Goal: Task Accomplishment & Management: Manage account settings

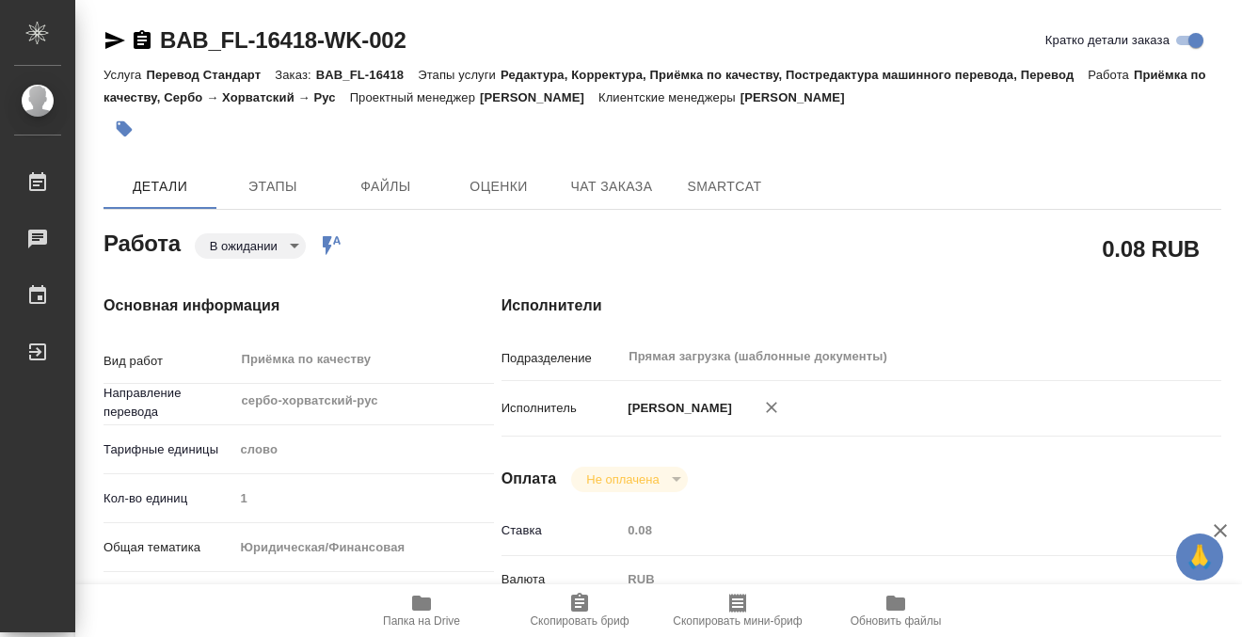
click at [134, 116] on button "button" at bounding box center [123, 128] width 41 height 41
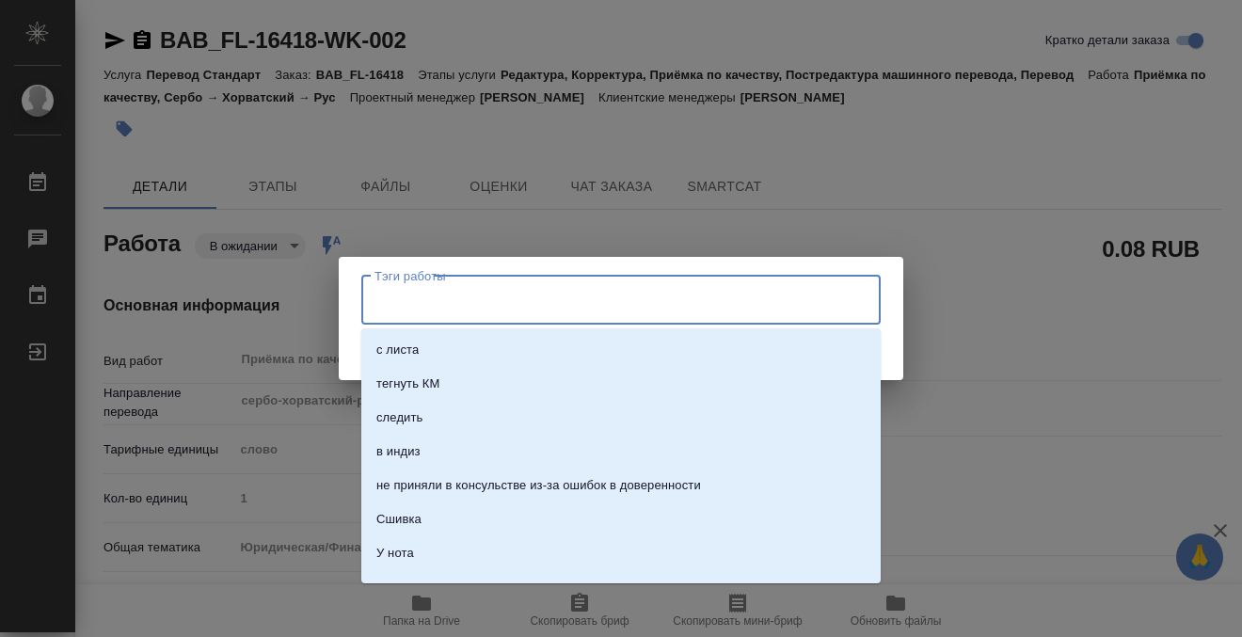
click at [423, 309] on input "Тэги работы" at bounding box center [603, 300] width 467 height 32
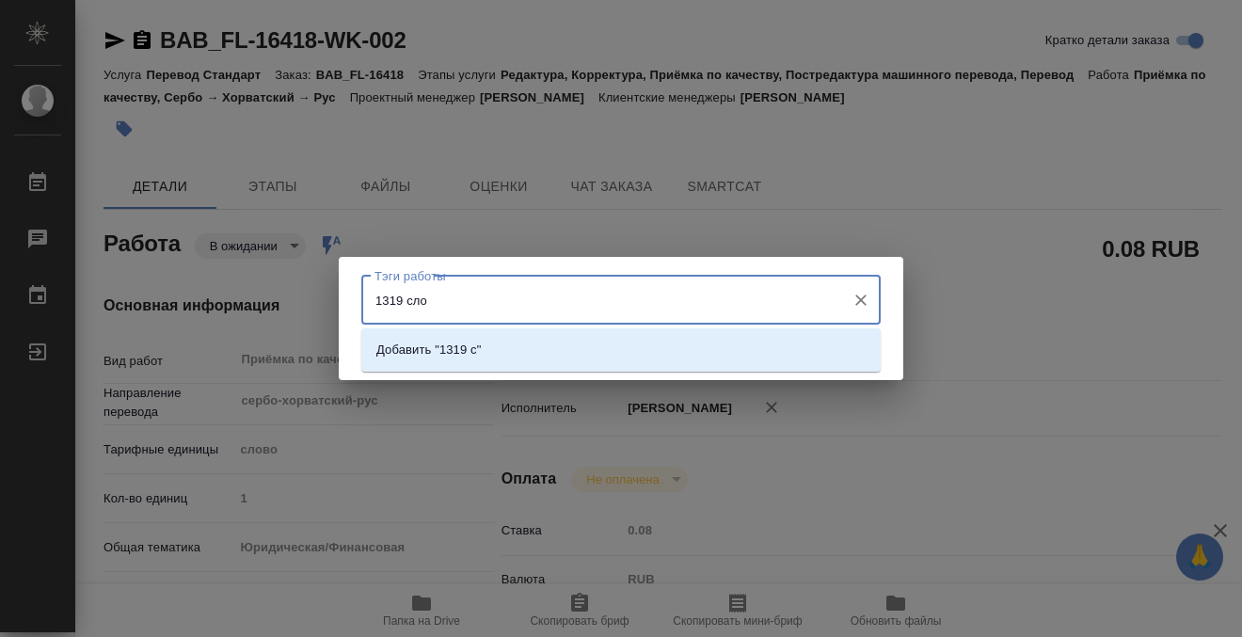
type input "1319 слов"
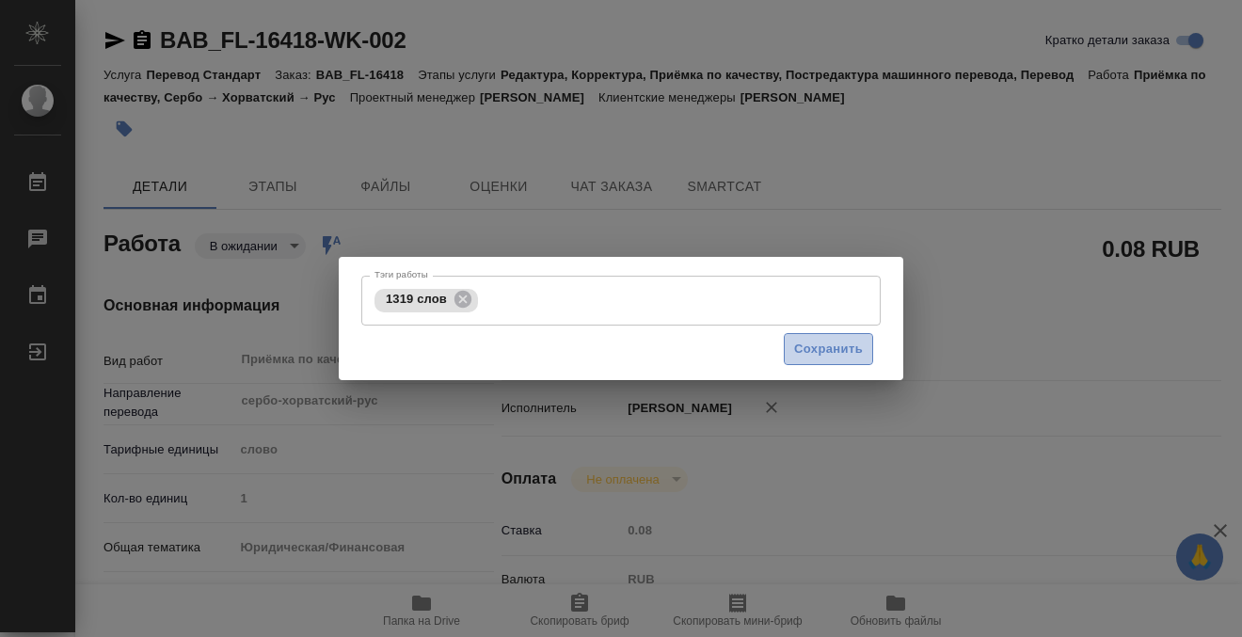
click at [832, 343] on span "Сохранить" at bounding box center [828, 350] width 69 height 22
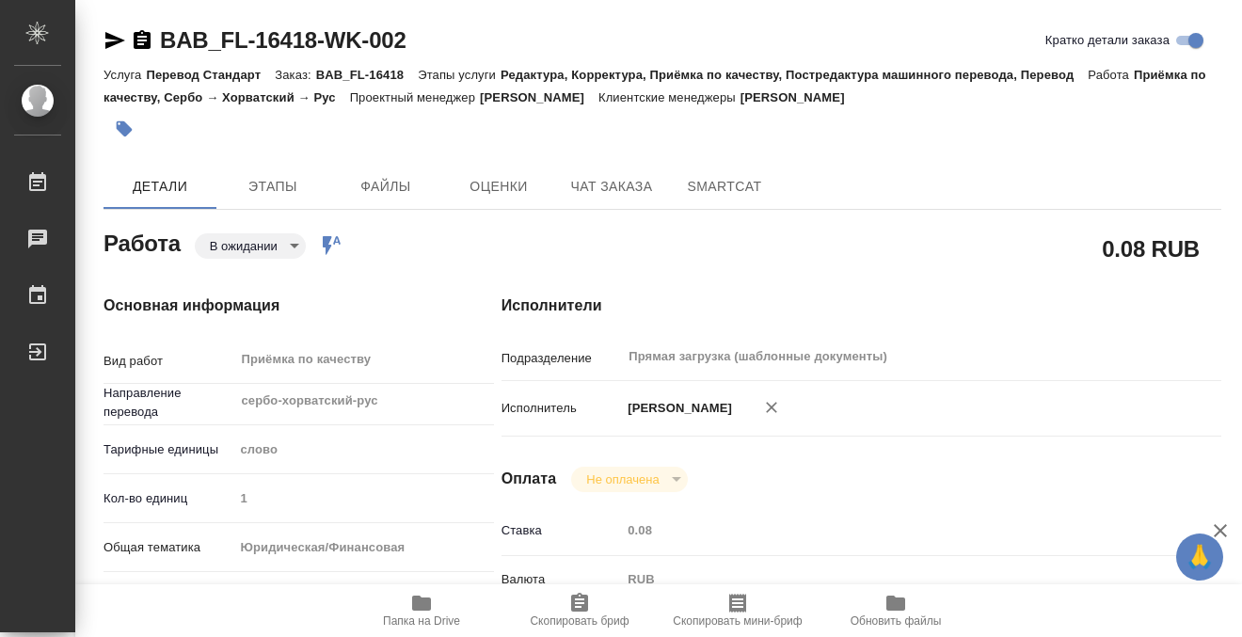
type input "inProgress"
type input "сербо-хорватский-рус"
type input "5a8b1489cc6b4906c91bfd90"
type input "1"
type input "yr-fn"
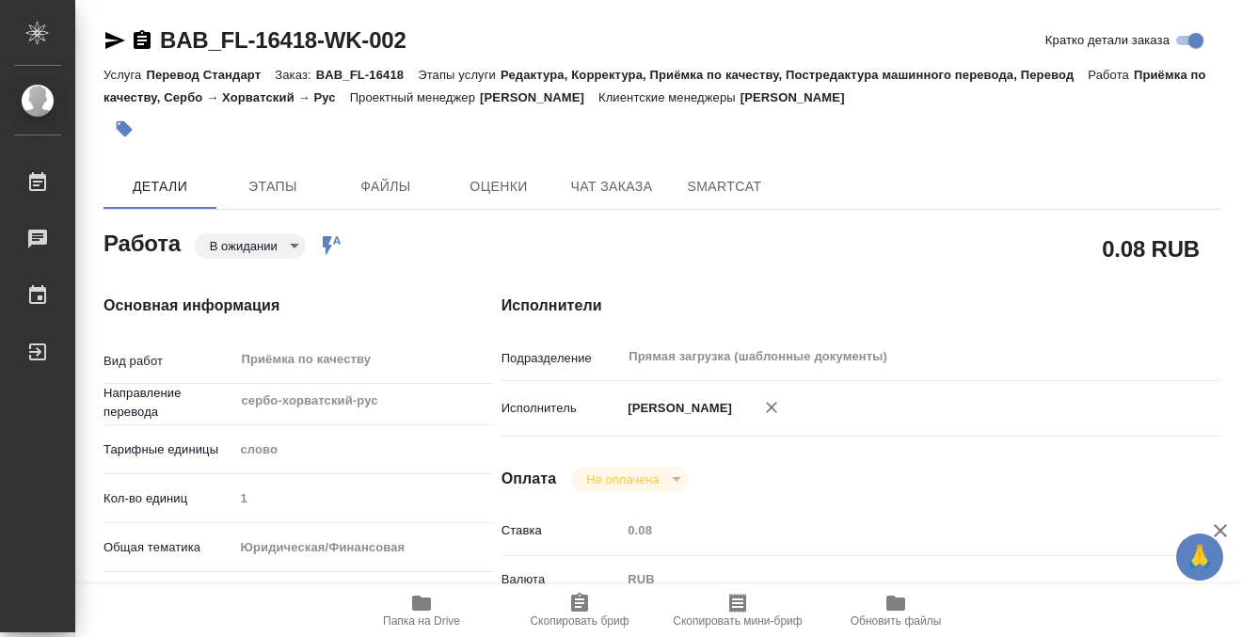
type input "5f647205b73bc97568ca66bf"
checkbox input "true"
type input "01.09.2025 11:00"
type input "01.09.2025 11:32"
type input "01.09.2025 14:00"
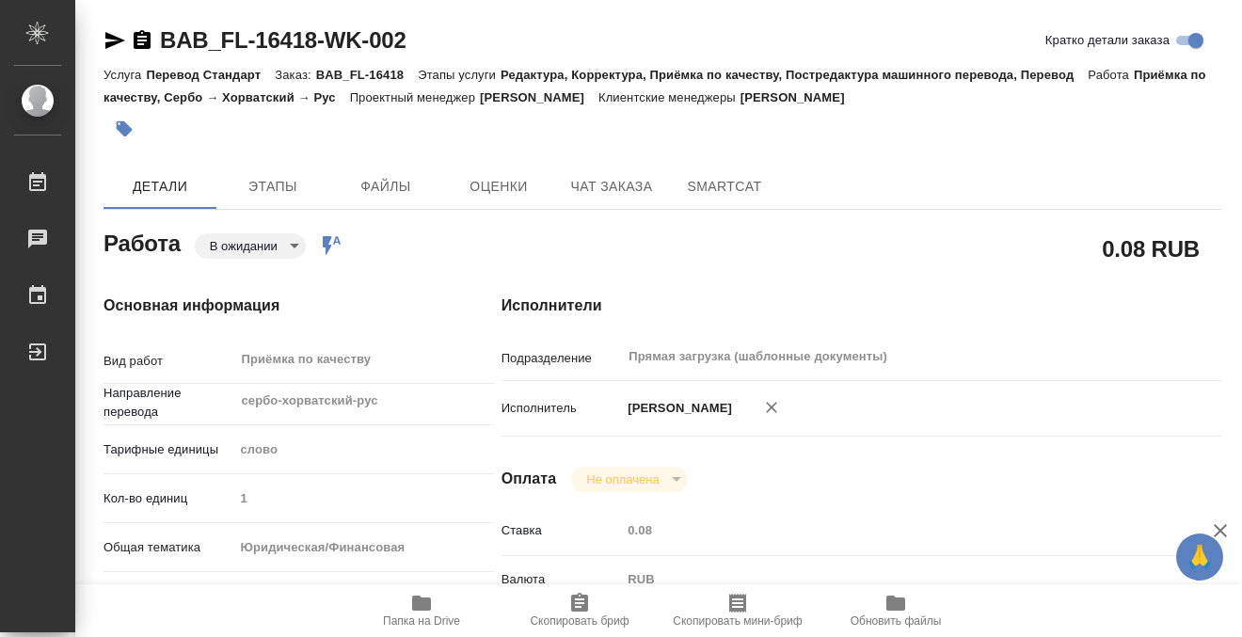
type input "02.09.2025 17:30"
type input "Прямая загрузка (шаблонные документы)"
type input "notPayed"
type input "0.08"
type input "RUB"
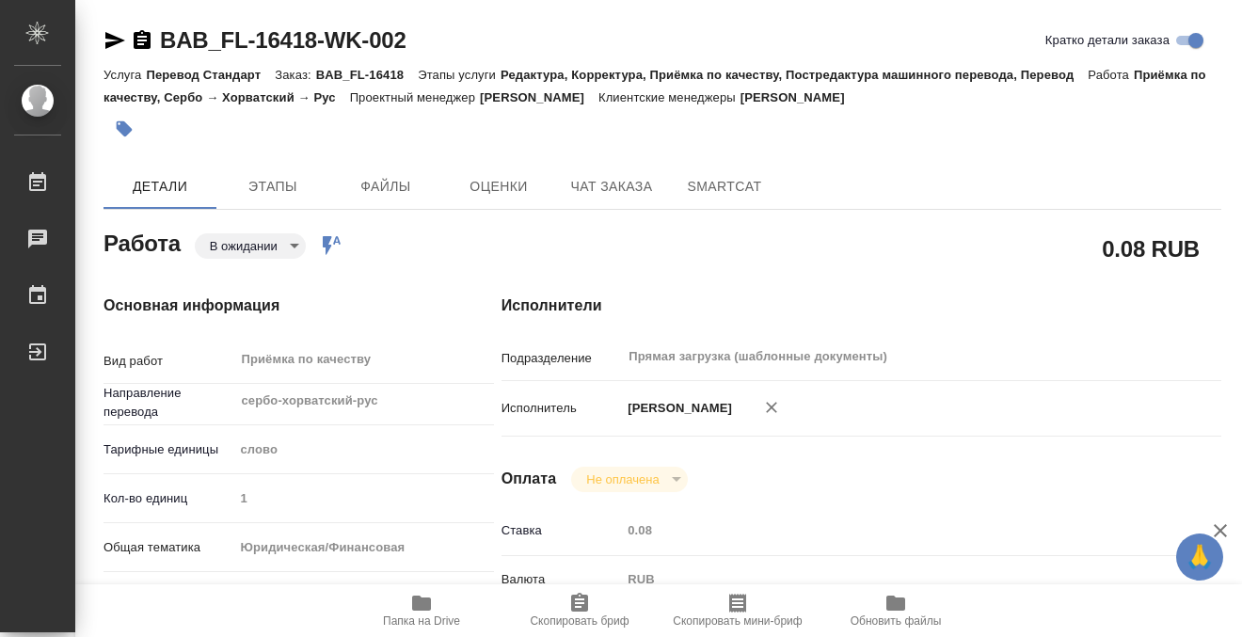
type input "Баданян Артак"
type input "BAB_FL-16418"
type input "Перевод Стандарт"
type input "Редактура, Корректура, Приёмка по качеству, Постредактура машинного перевода, П…"
type input "Голубев [PERSON_NAME]"
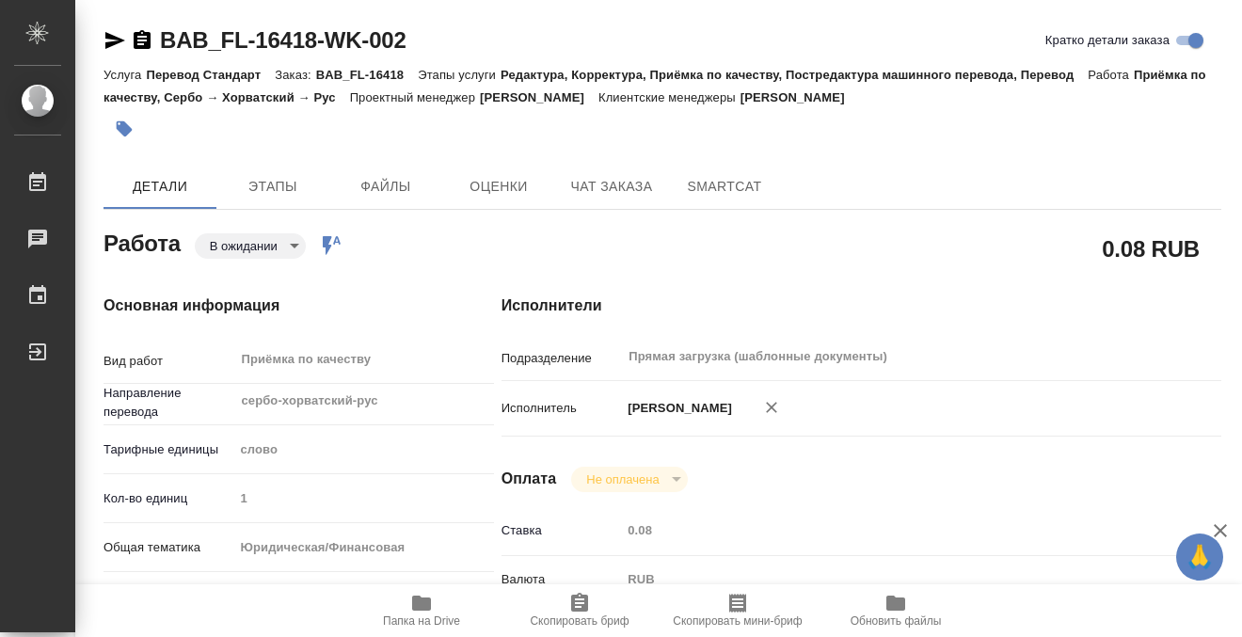
type input "Заборова Александра"
type input "/Clients/FL_BAB/Orders/BAB_FL-16418"
click at [265, 247] on body "🙏 .cls-1 fill:#fff; AWATERA Kobzeva Elizaveta Работы 0 Чаты График Выйти BAB_FL…" at bounding box center [621, 318] width 1242 height 637
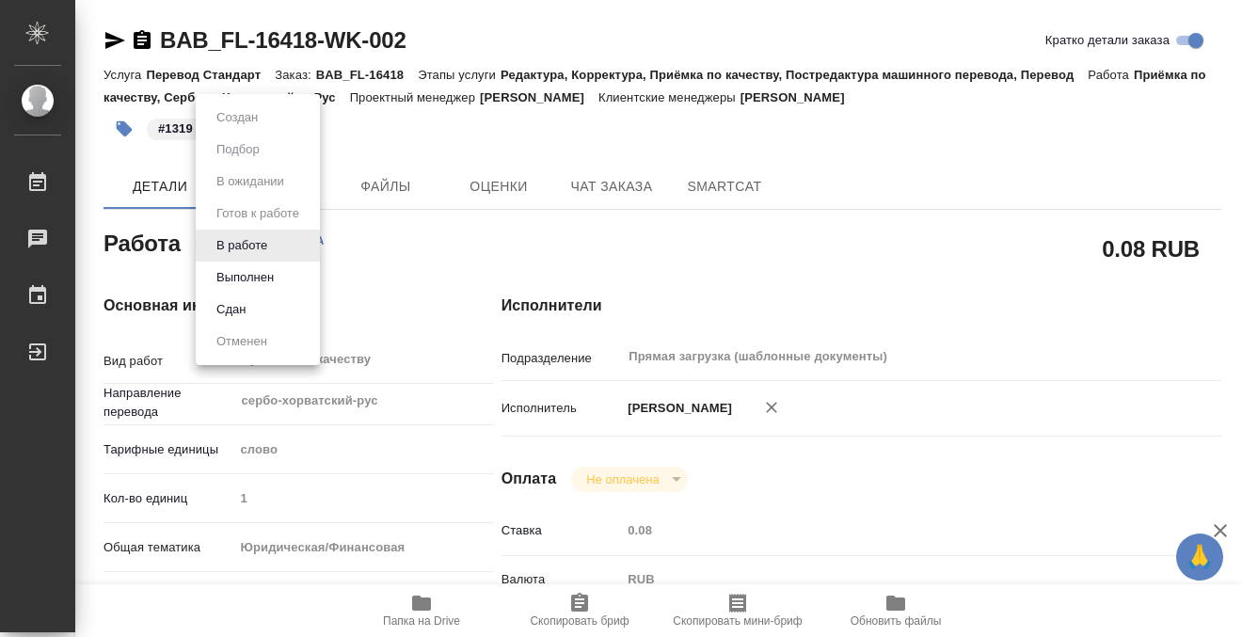
click at [278, 273] on button "Выполнен" at bounding box center [245, 277] width 69 height 21
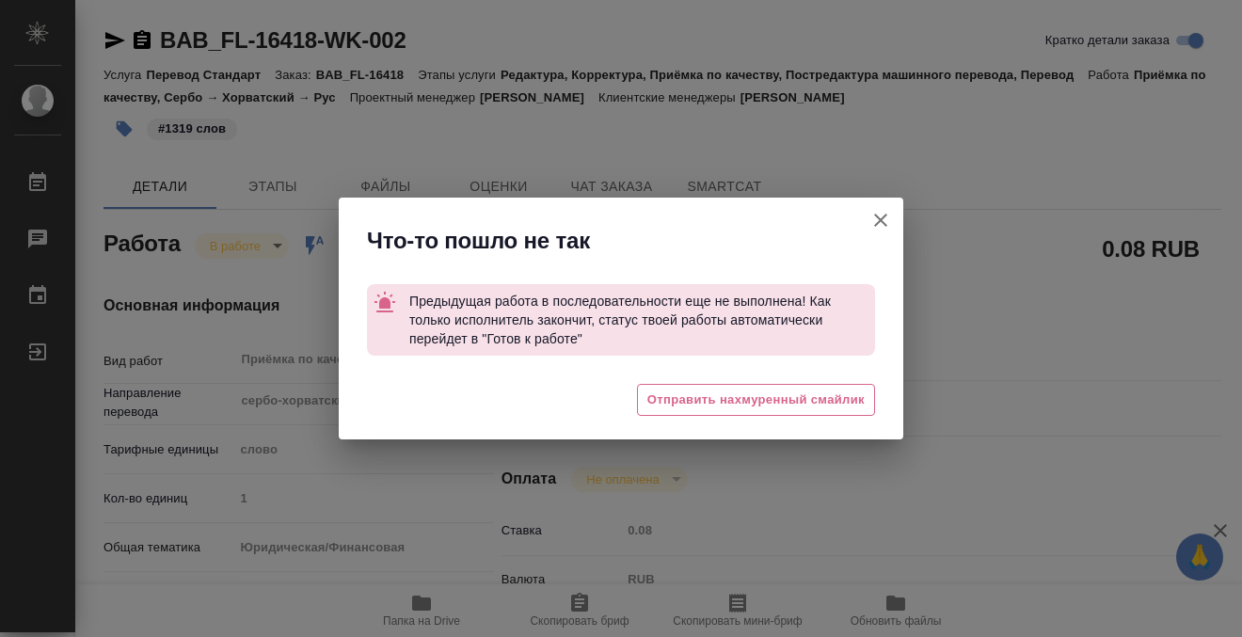
type textarea "x"
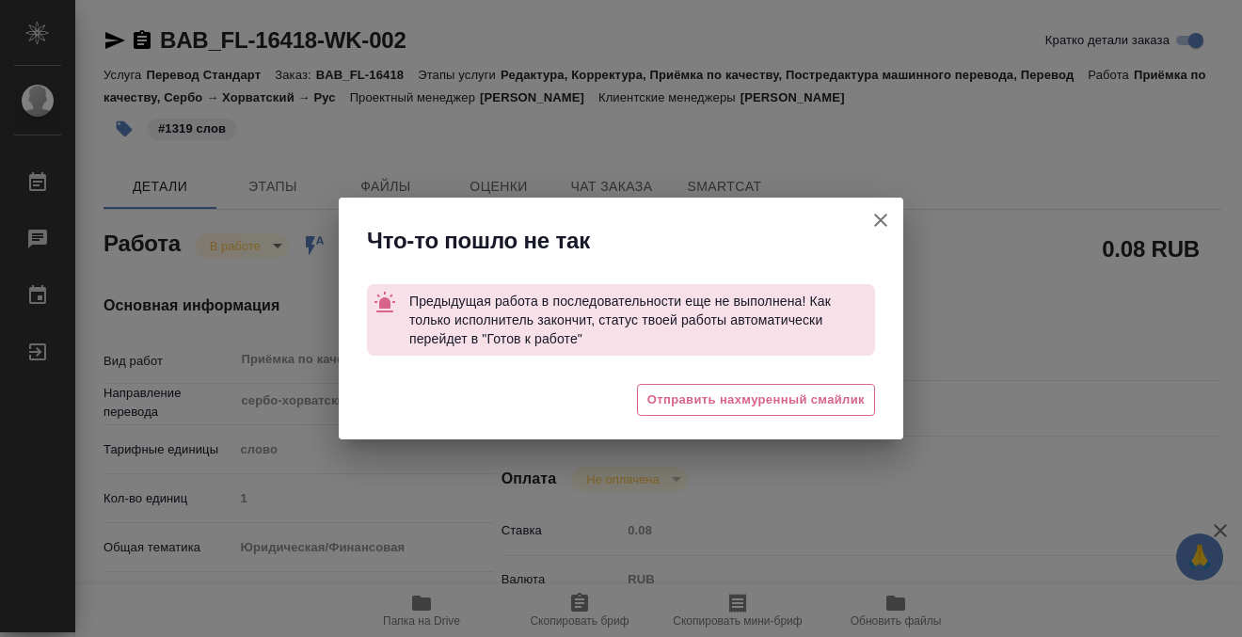
type textarea "x"
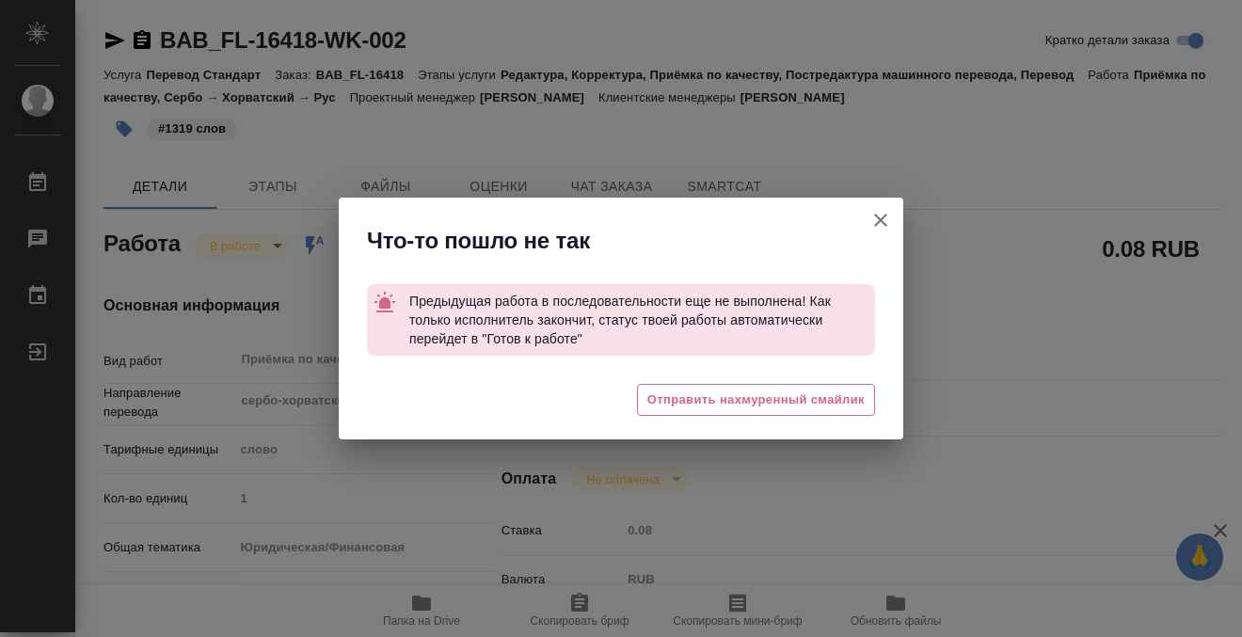
click at [881, 216] on icon "button" at bounding box center [880, 220] width 23 height 23
type textarea "x"
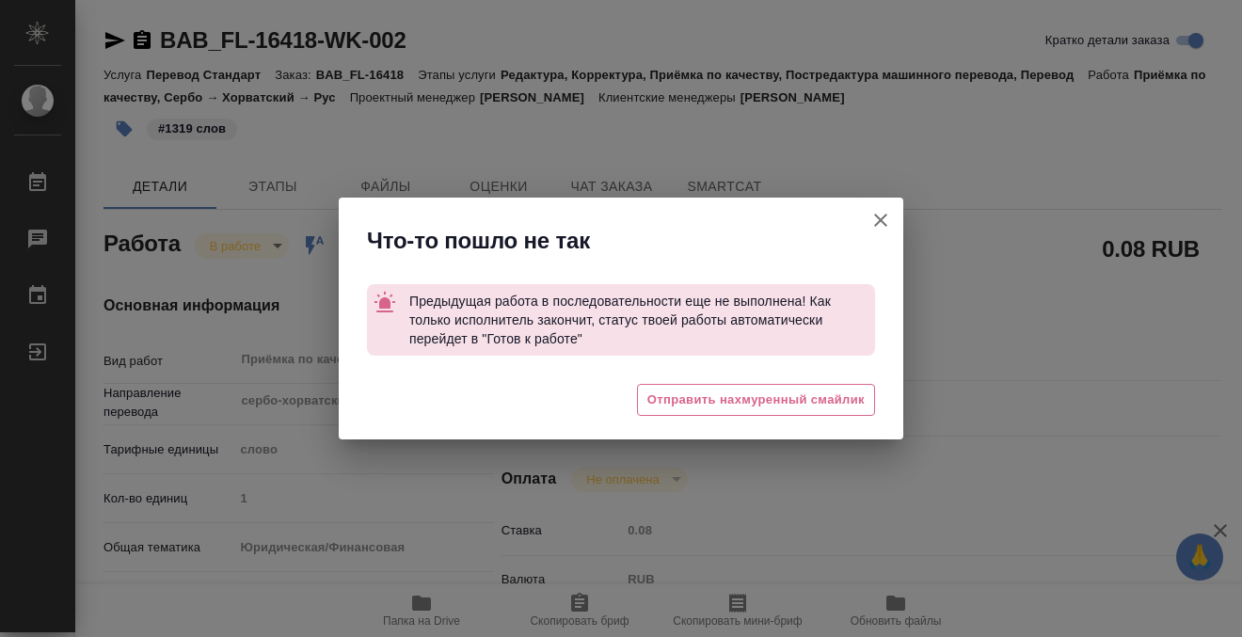
type textarea "x"
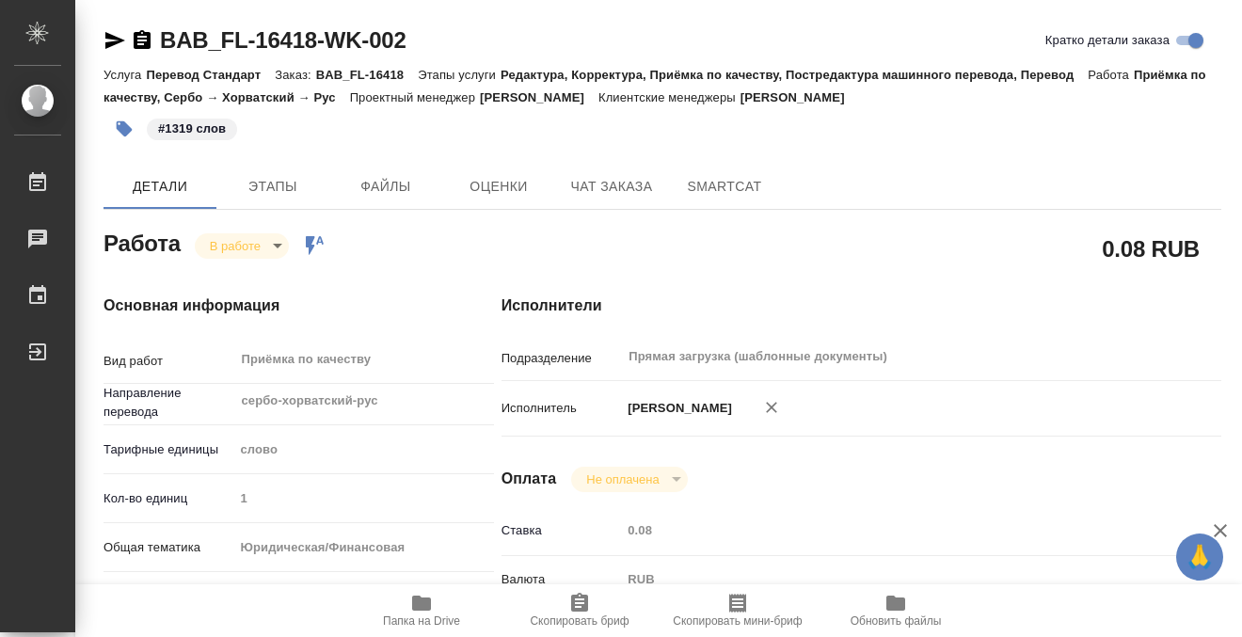
click at [143, 43] on icon "button" at bounding box center [142, 40] width 23 height 23
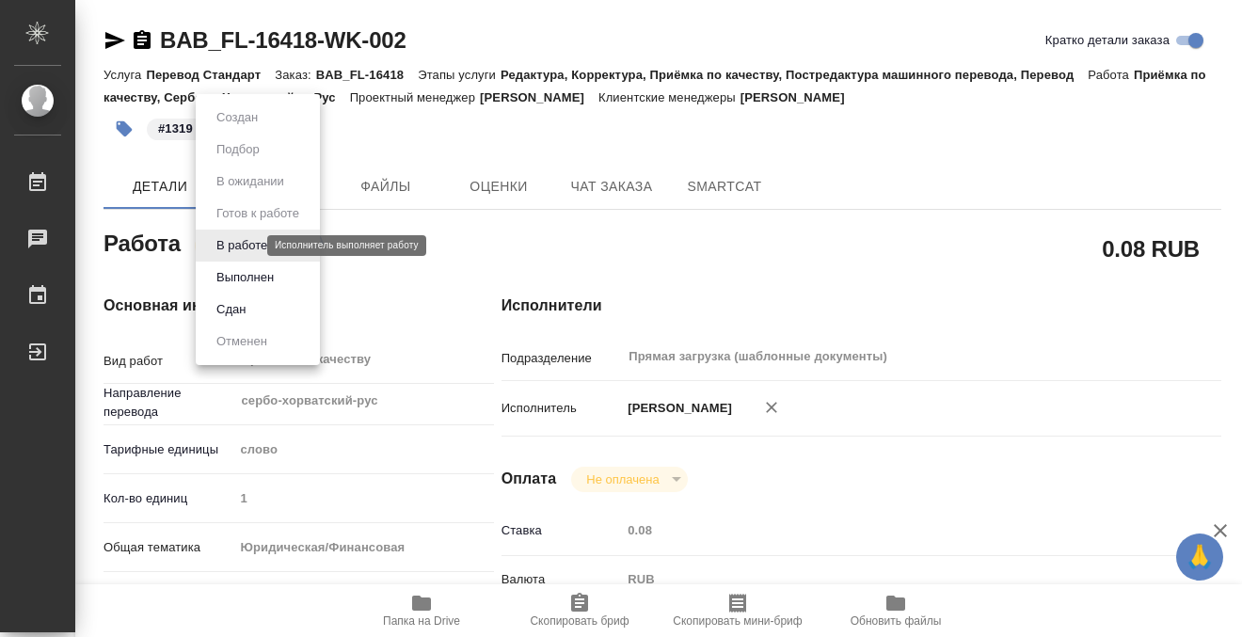
click at [245, 248] on body "🙏 .cls-1 fill:#fff; AWATERA Kobzeva Elizaveta Работы 0 Чаты График Выйти BAB_FL…" at bounding box center [621, 318] width 1242 height 637
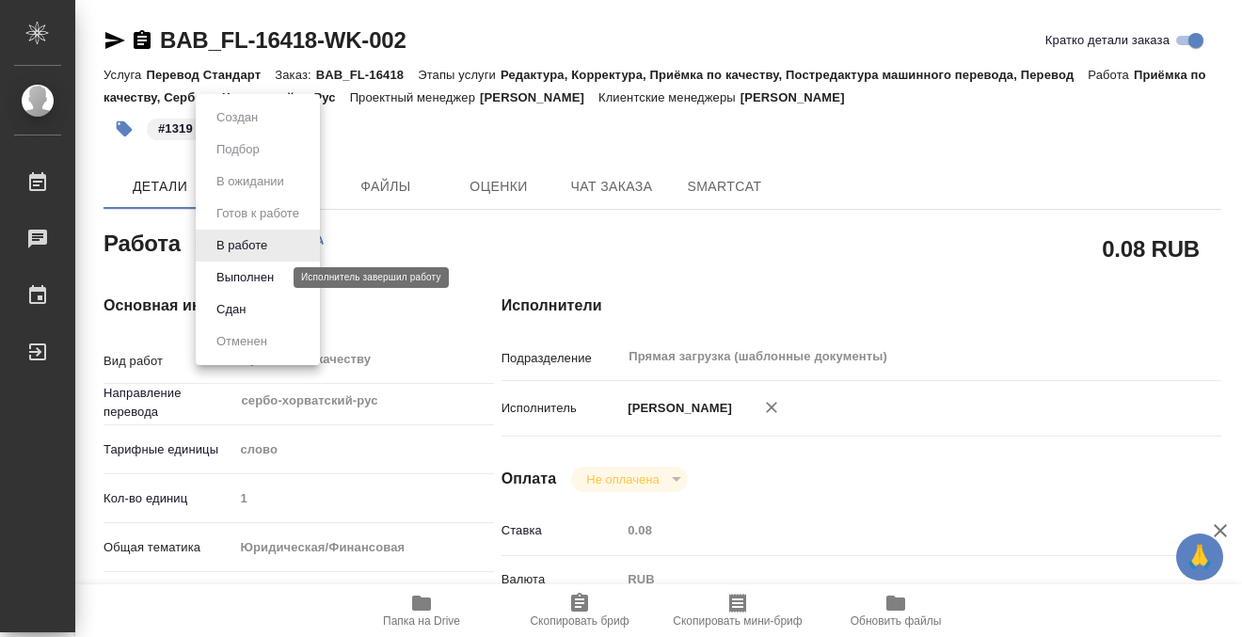
click at [264, 280] on button "Выполнен" at bounding box center [245, 277] width 69 height 21
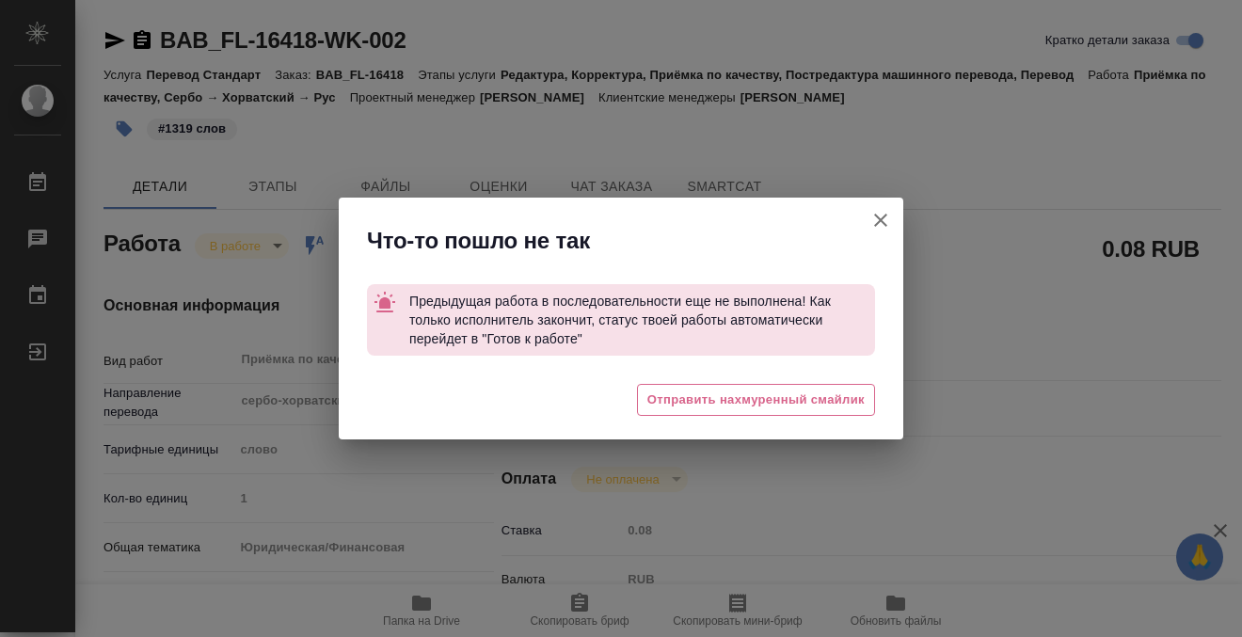
type textarea "x"
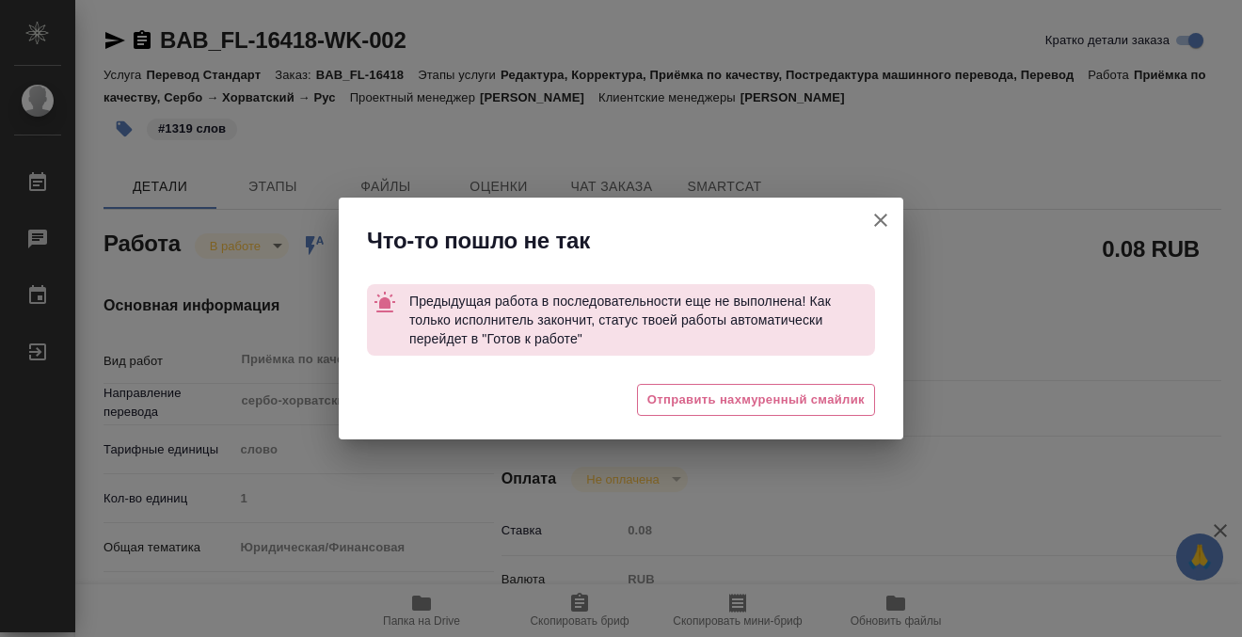
type textarea "x"
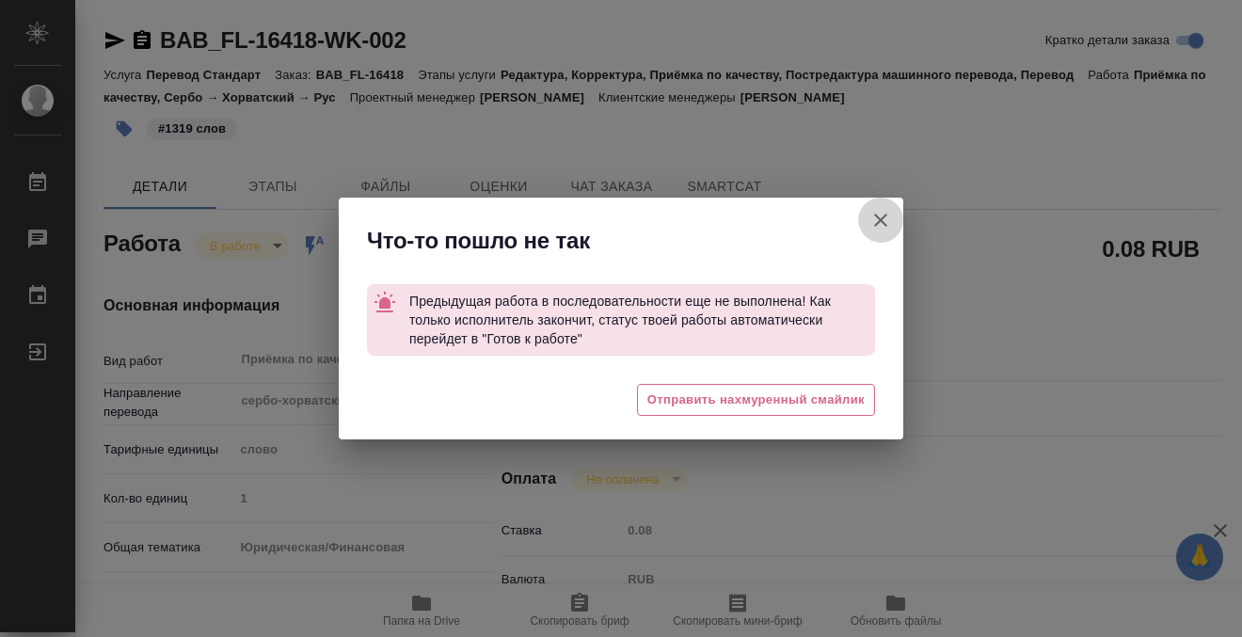
click at [866, 217] on button "Кратко детали заказа" at bounding box center [880, 220] width 45 height 45
type textarea "x"
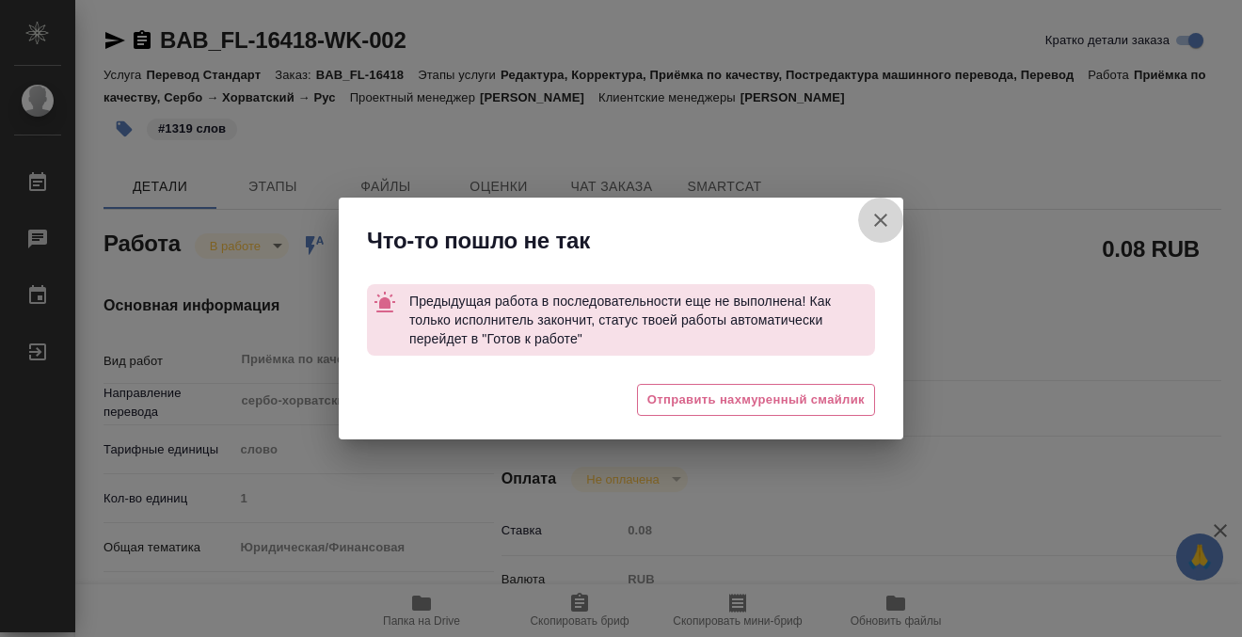
type textarea "x"
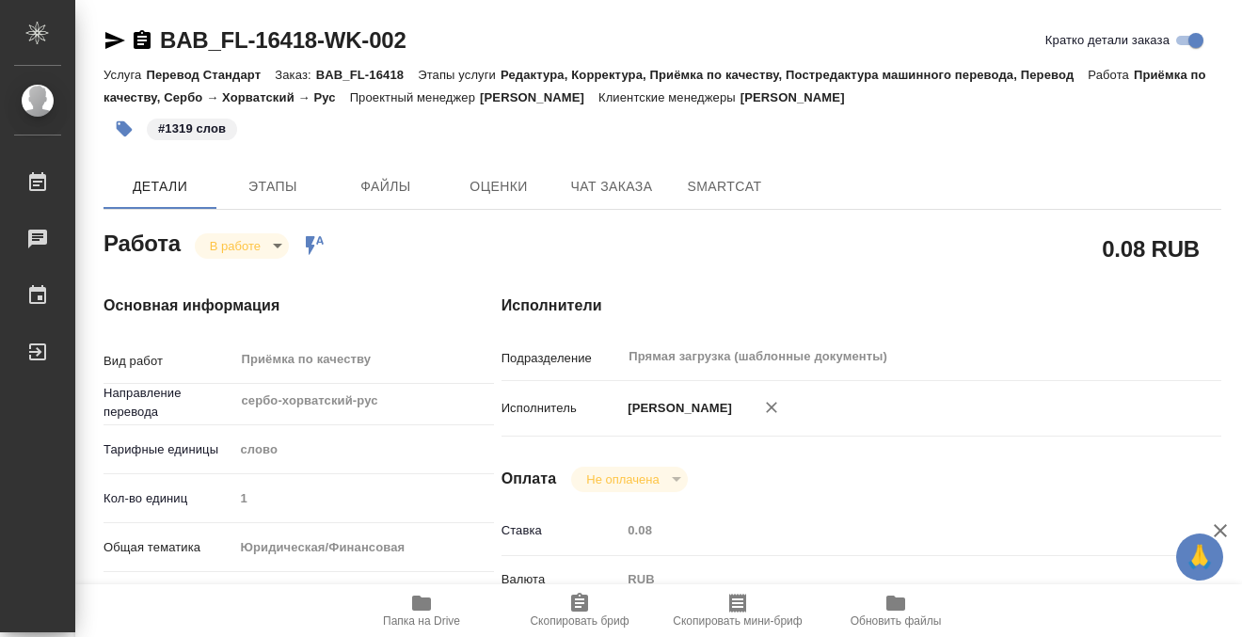
type textarea "x"
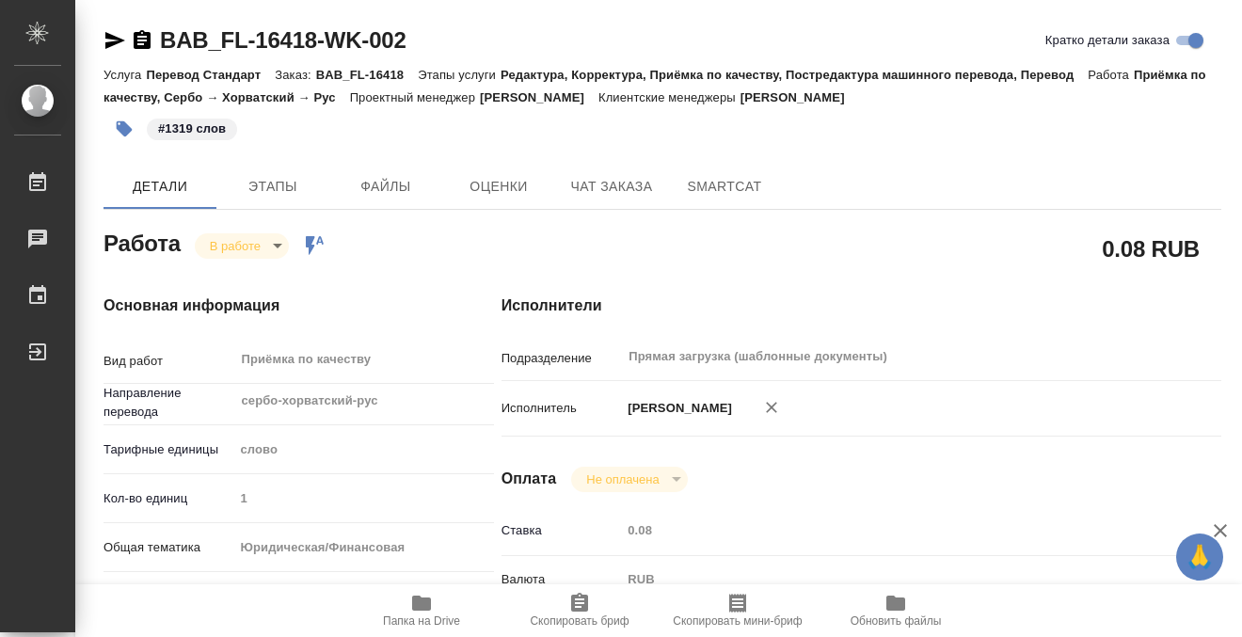
type textarea "x"
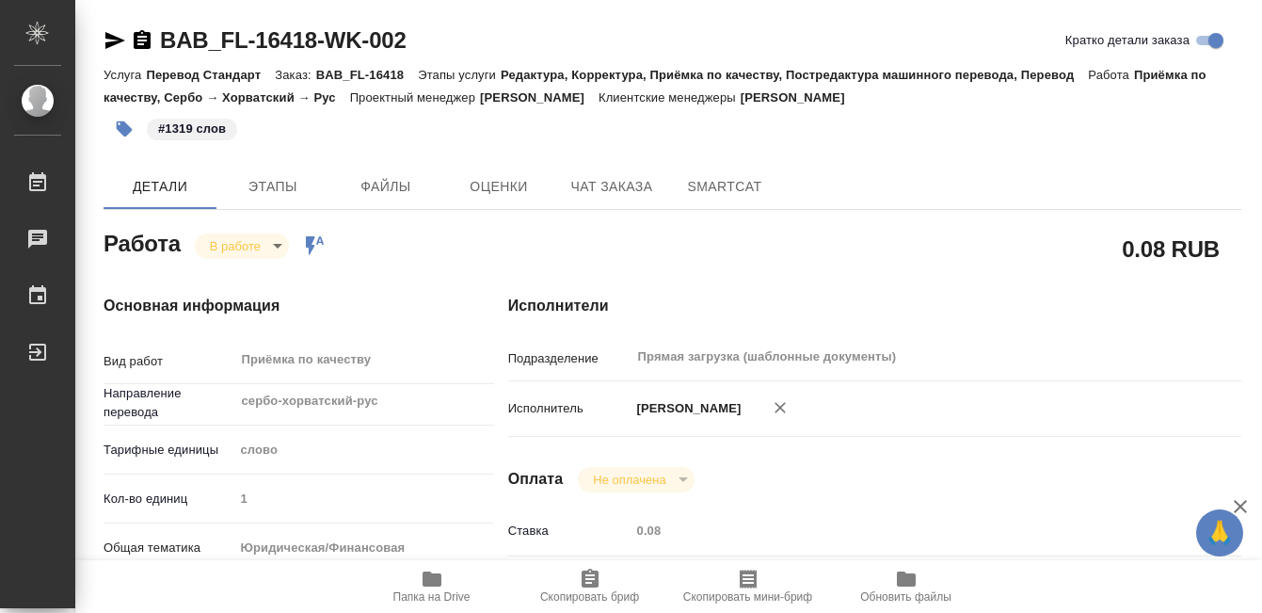
type textarea "x"
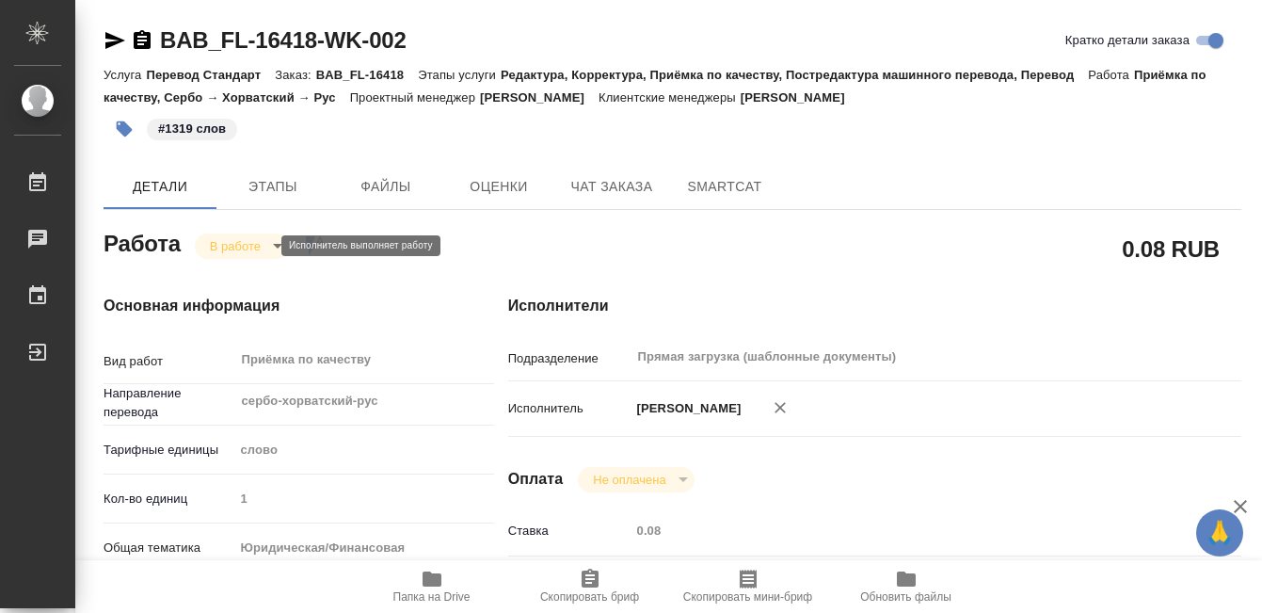
click at [265, 246] on body "🙏 .cls-1 fill:#fff; AWATERA Kobzeva Elizaveta Работы 0 Чаты График Выйти BAB_FL…" at bounding box center [631, 306] width 1262 height 613
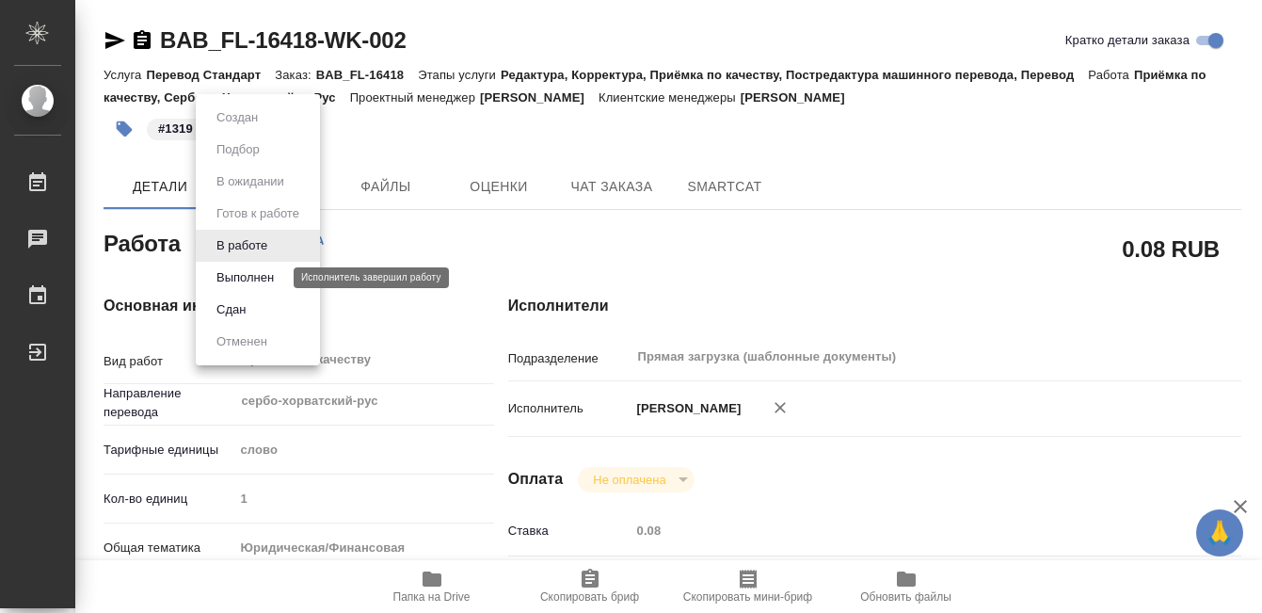
click at [272, 276] on button "Выполнен" at bounding box center [245, 277] width 69 height 21
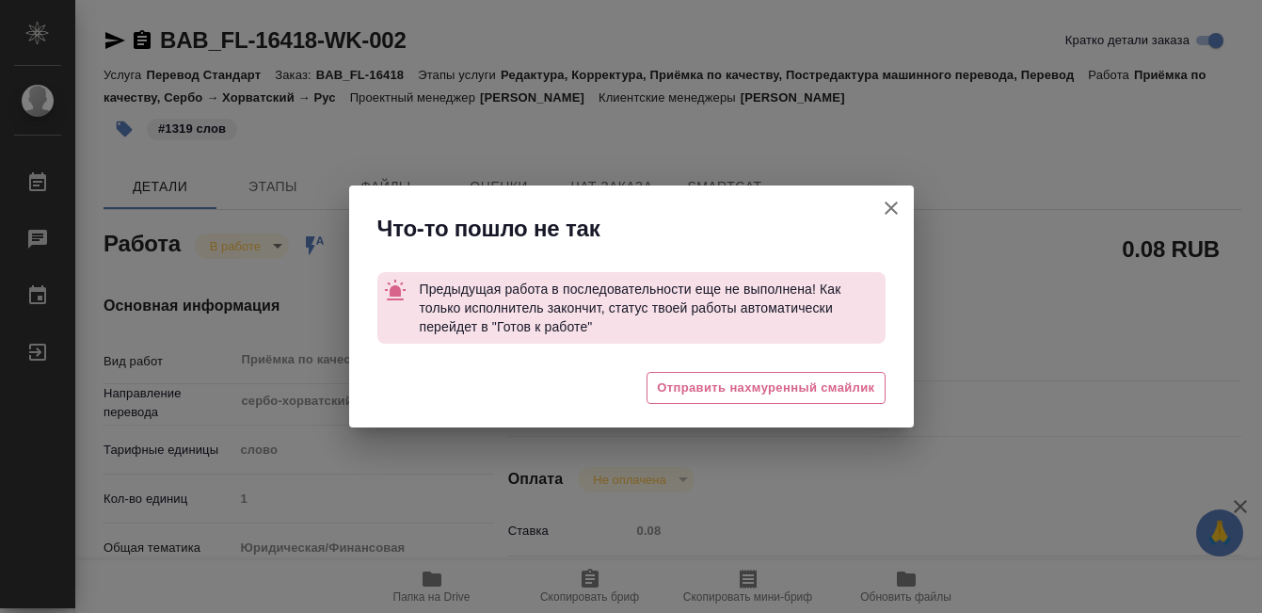
type textarea "x"
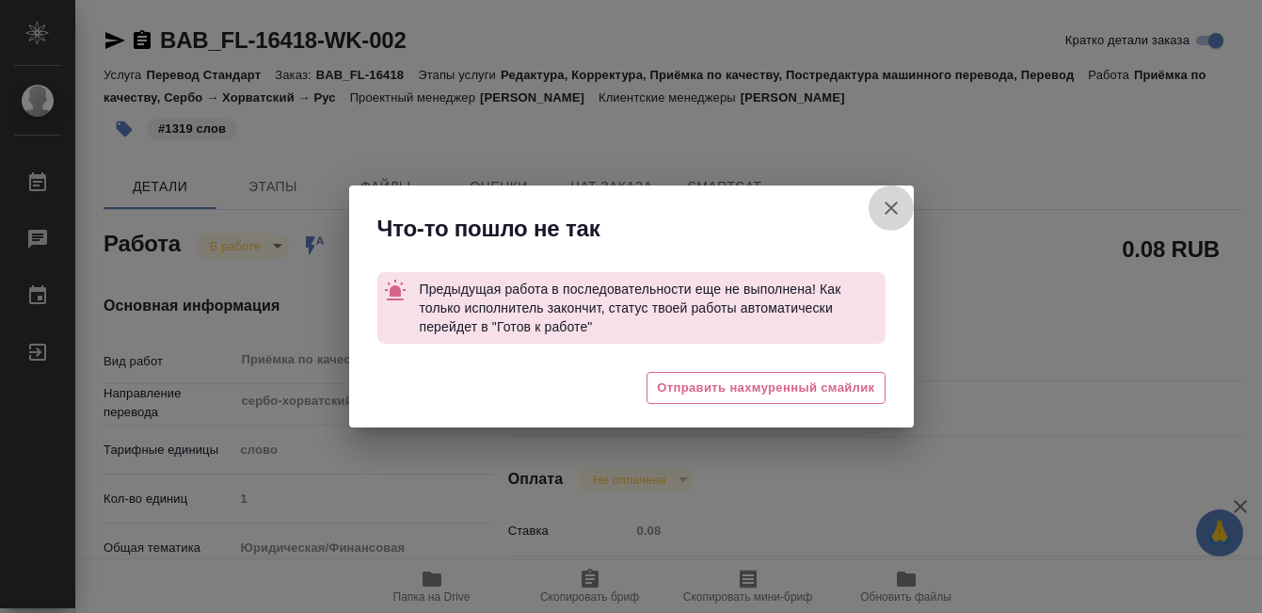
click at [890, 208] on icon "button" at bounding box center [891, 208] width 23 height 23
type textarea "x"
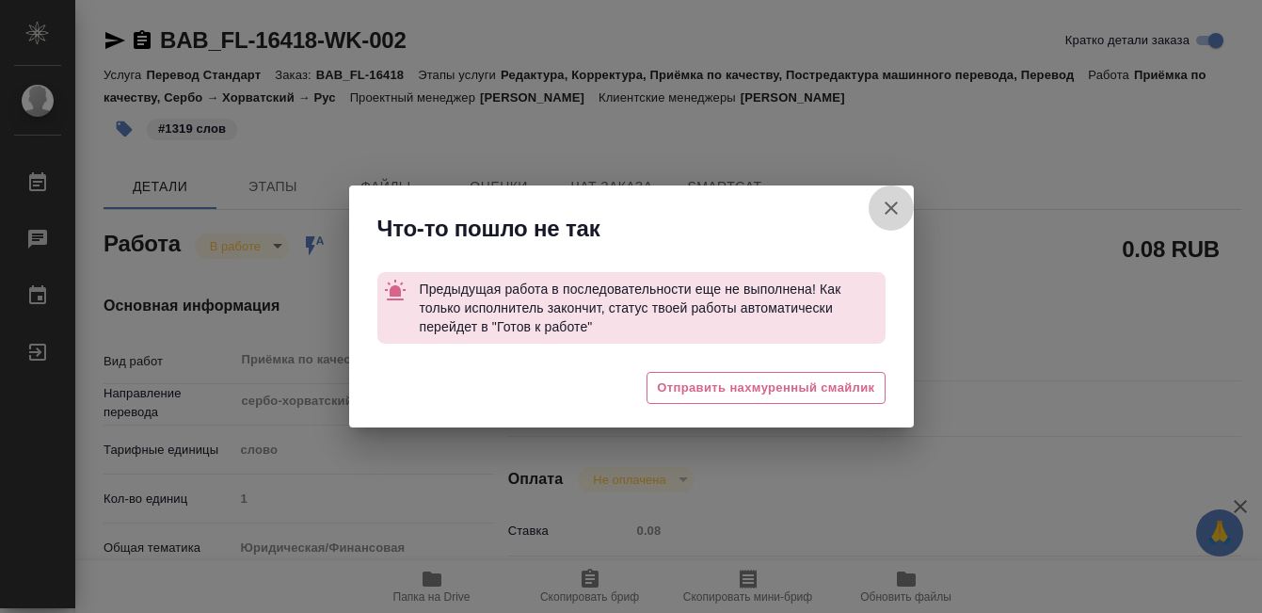
type textarea "x"
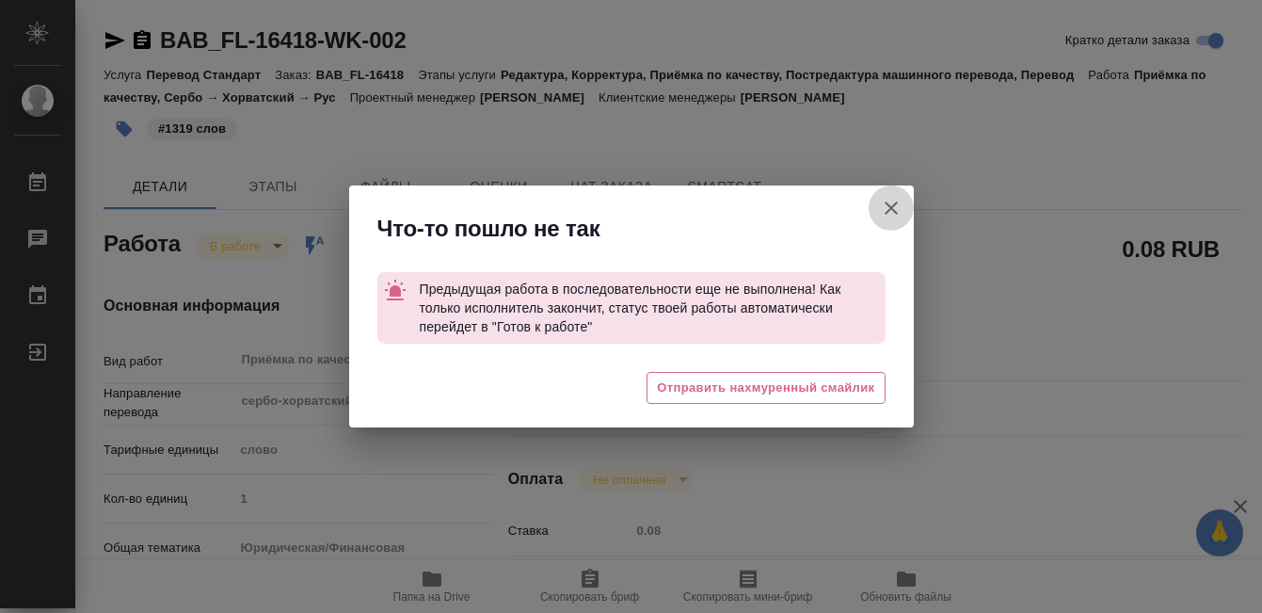
type textarea "x"
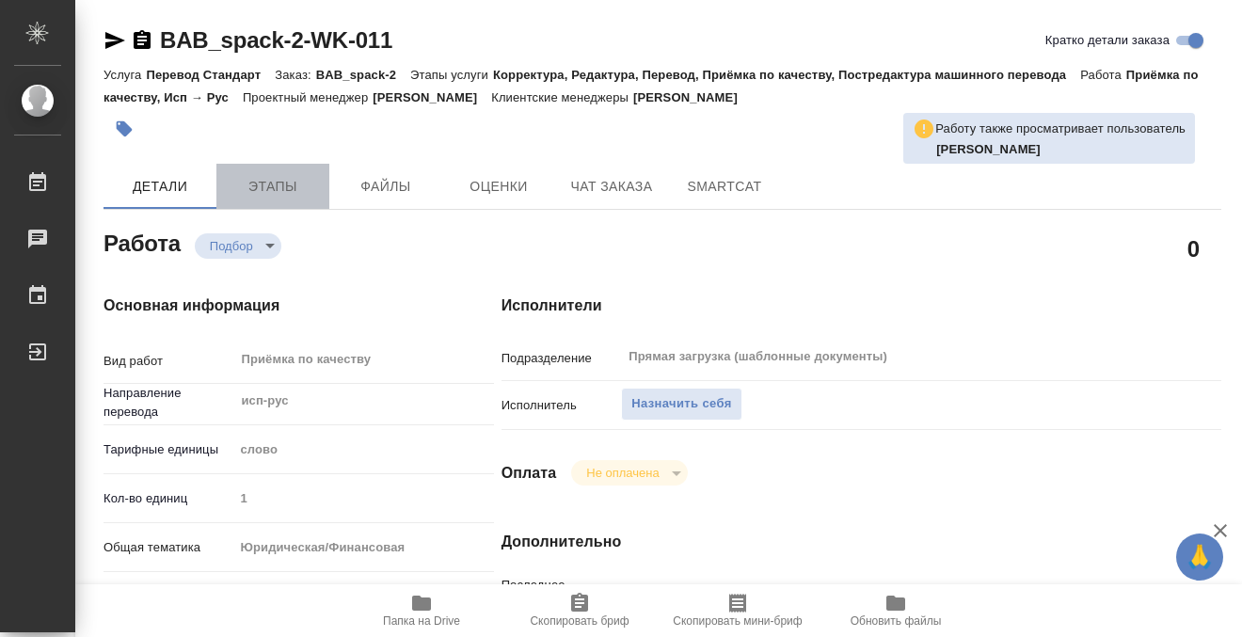
click at [264, 171] on button "Этапы" at bounding box center [272, 186] width 113 height 45
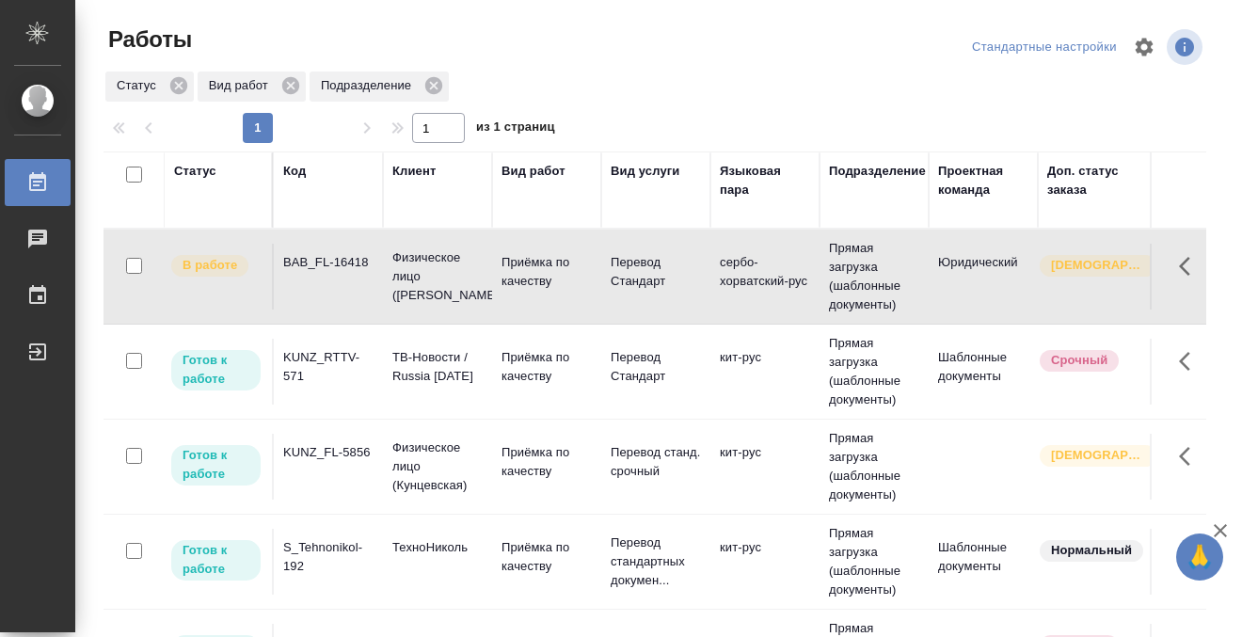
click at [368, 374] on div "KUNZ_RTTV-571" at bounding box center [328, 367] width 90 height 38
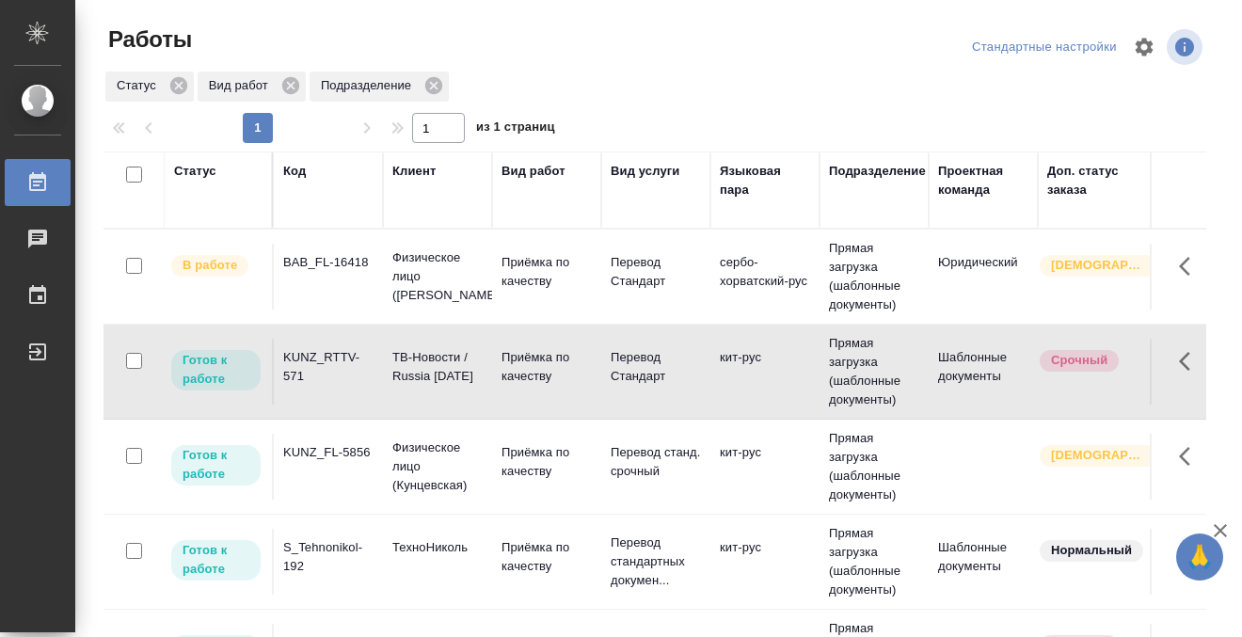
click at [368, 374] on div "KUNZ_RTTV-571" at bounding box center [328, 367] width 90 height 38
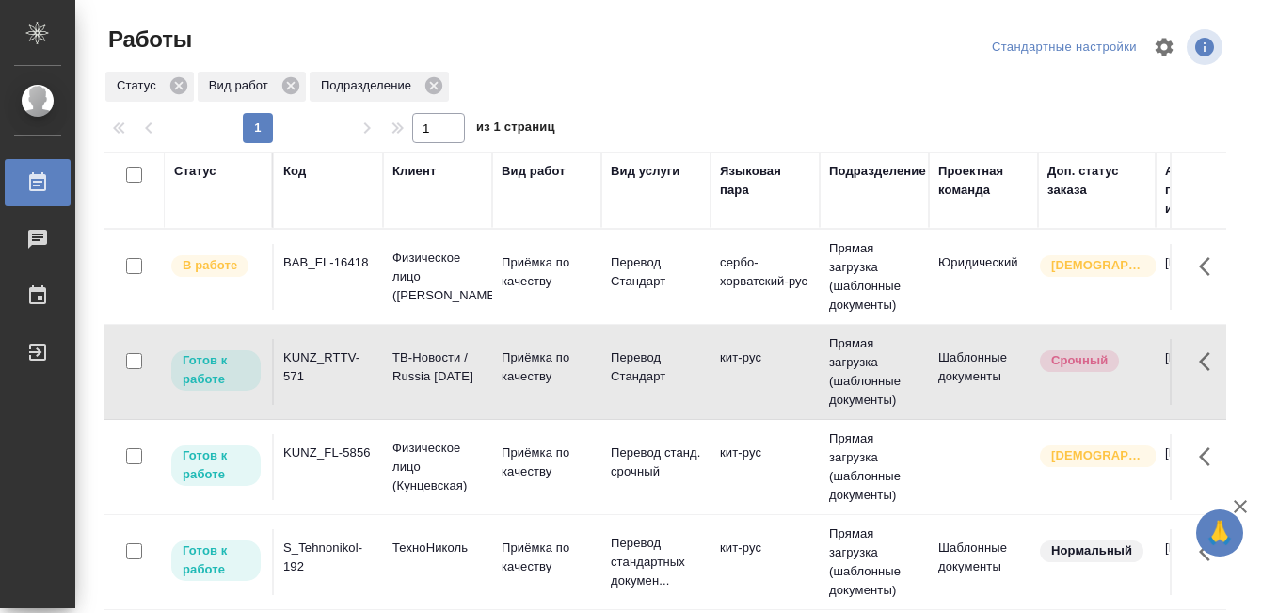
click at [361, 462] on td "KUNZ_FL-5856" at bounding box center [328, 467] width 109 height 66
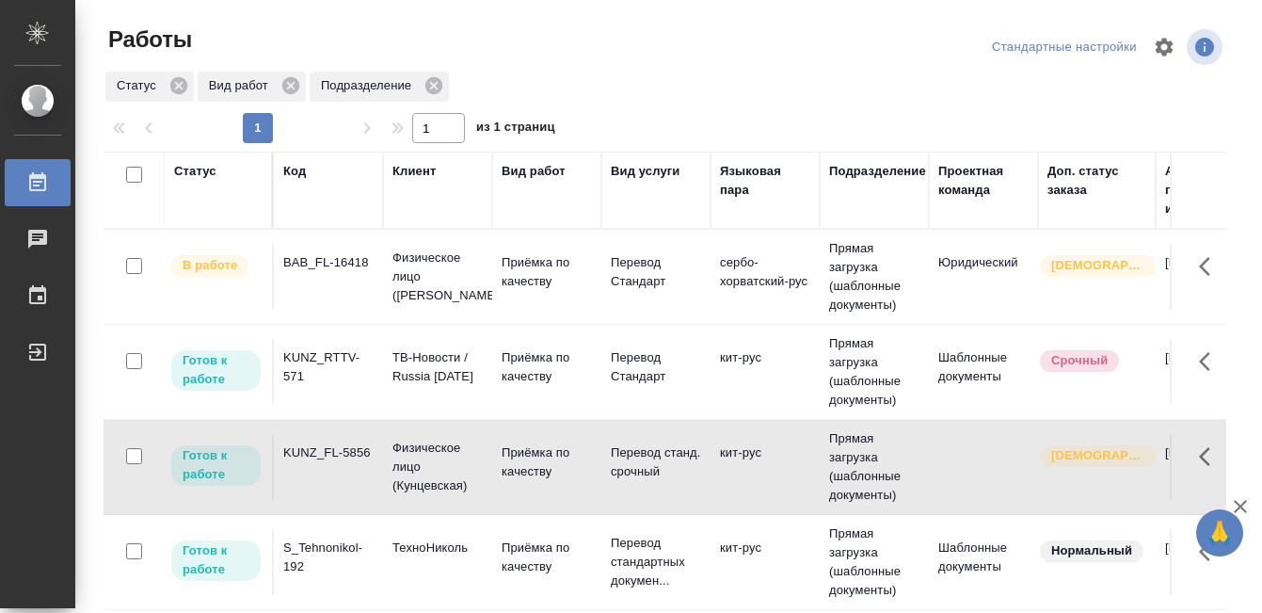
click at [361, 462] on td "KUNZ_FL-5856" at bounding box center [328, 467] width 109 height 66
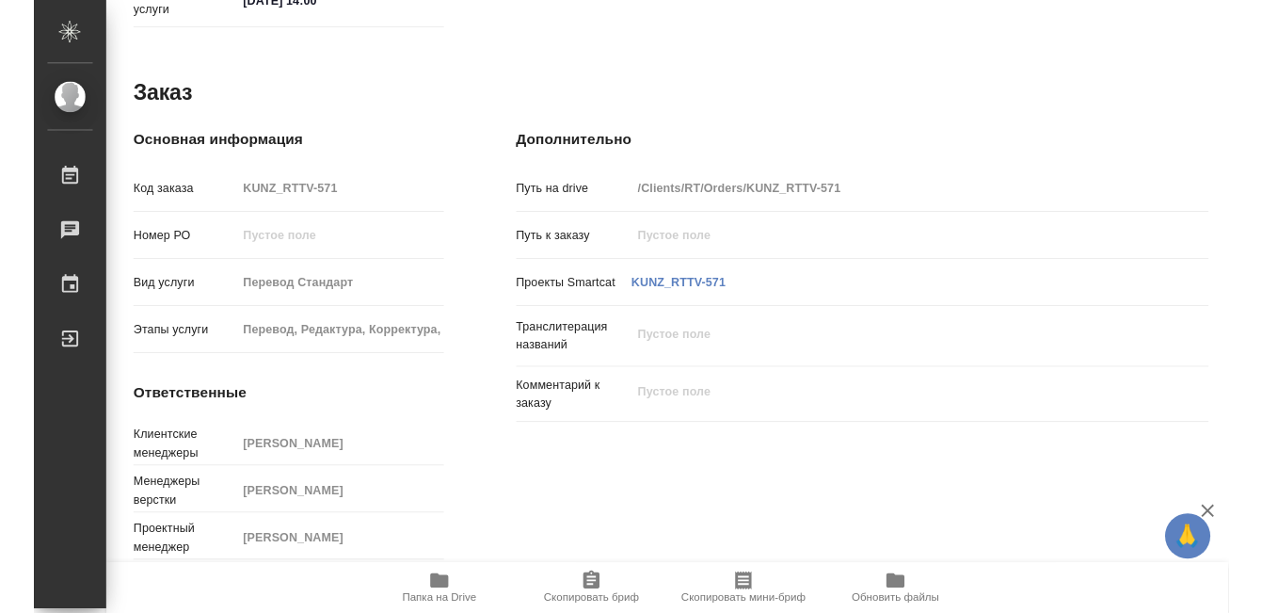
scroll to position [1006, 0]
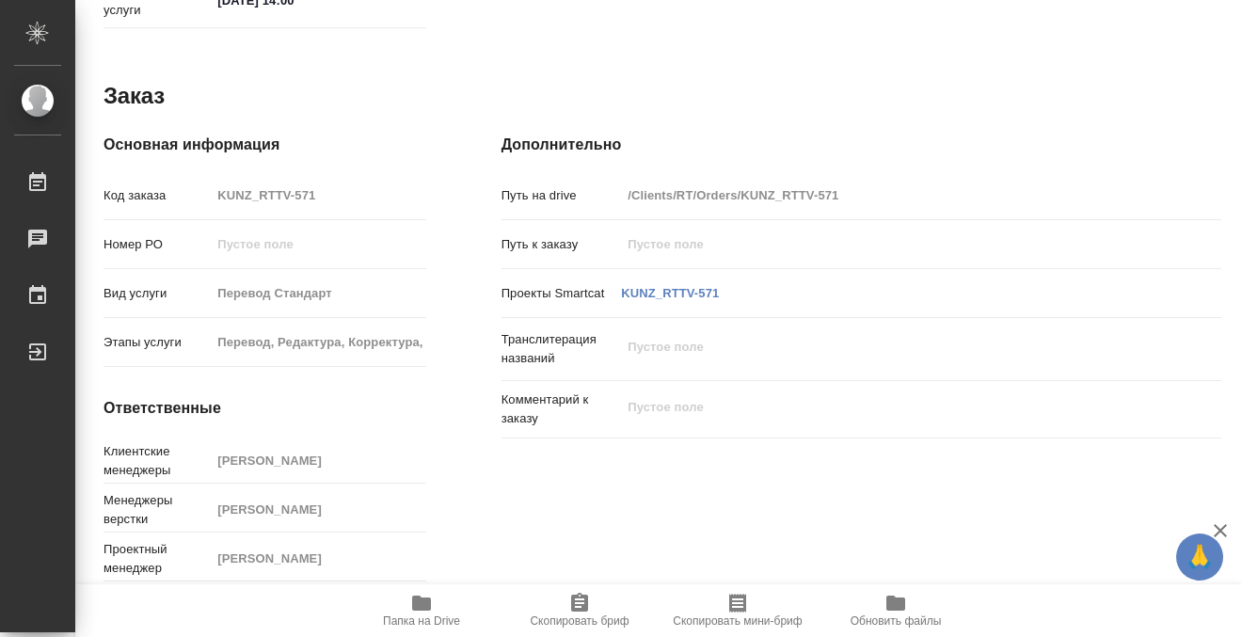
click at [433, 604] on span "Папка на Drive" at bounding box center [421, 610] width 135 height 36
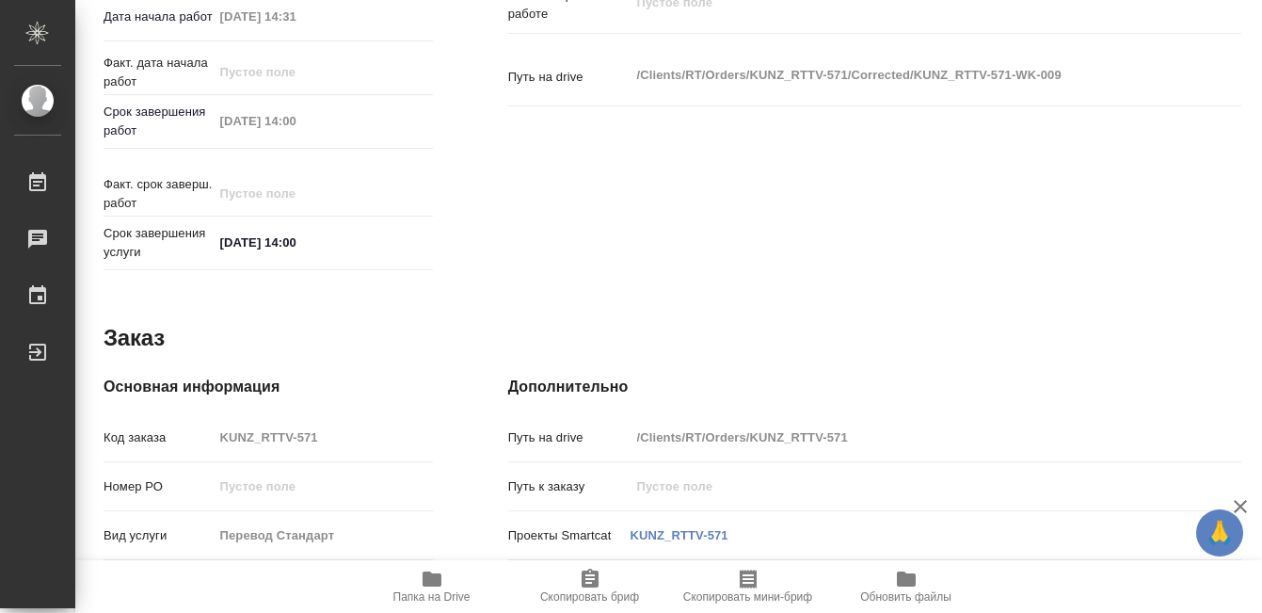
scroll to position [697, 0]
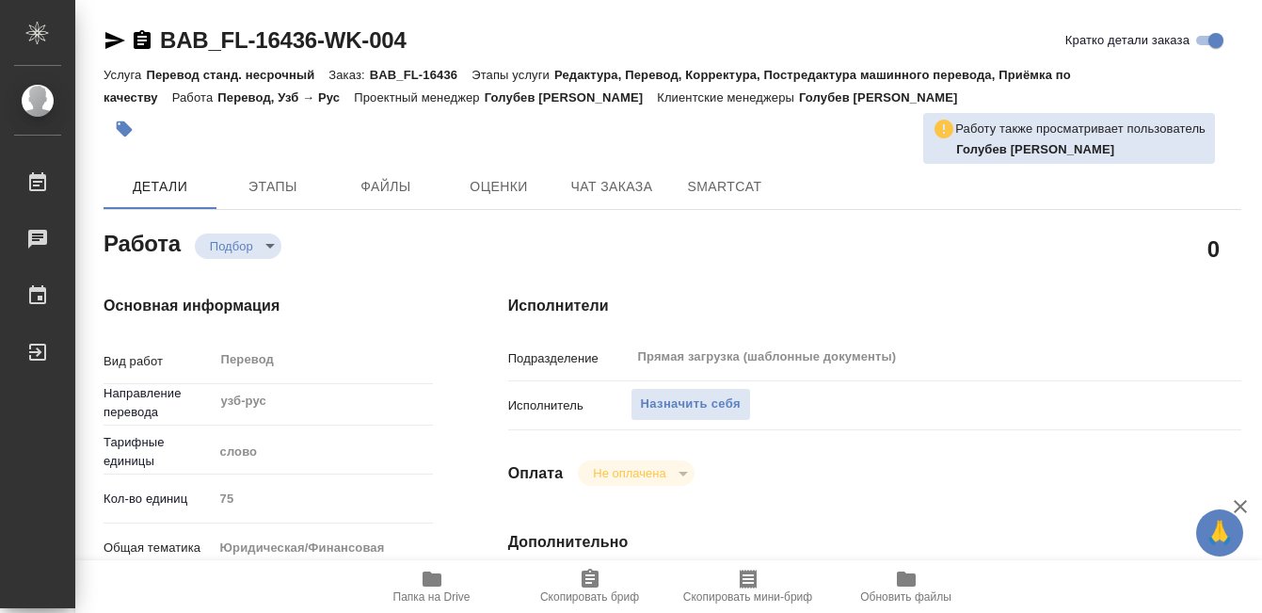
type textarea "x"
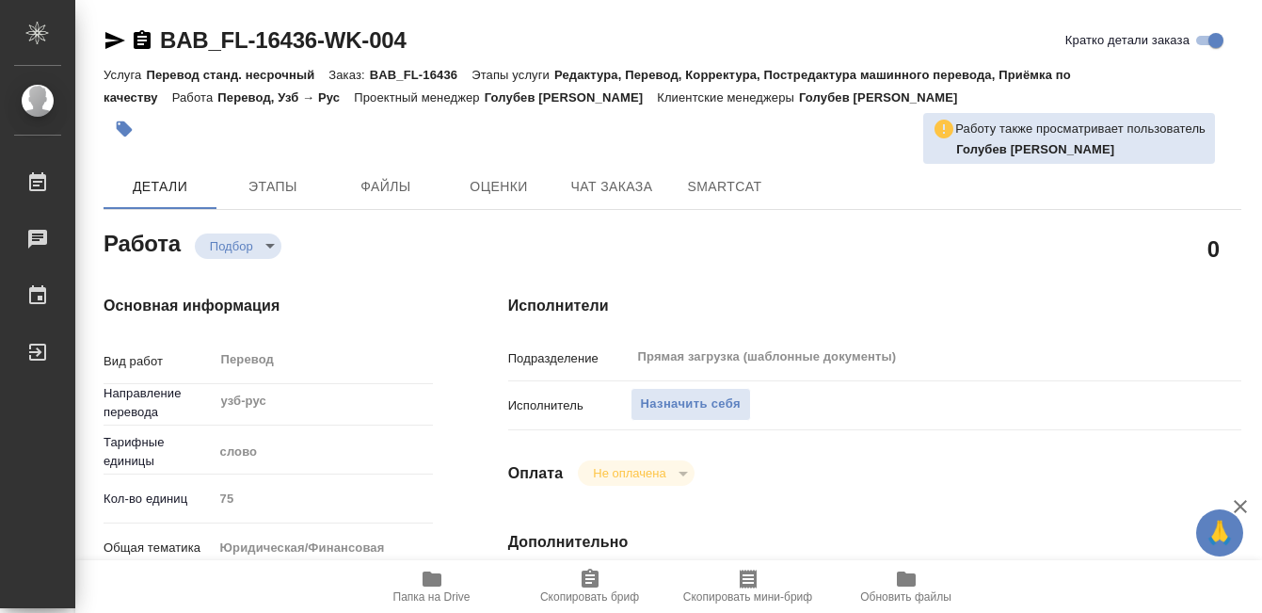
type textarea "x"
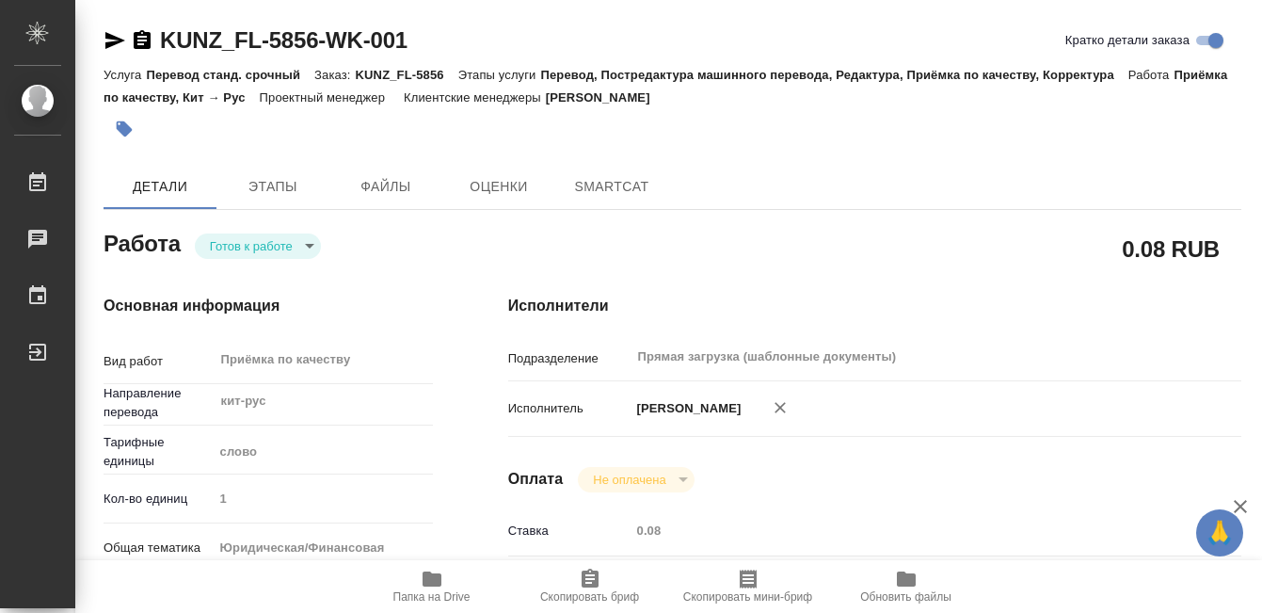
type textarea "x"
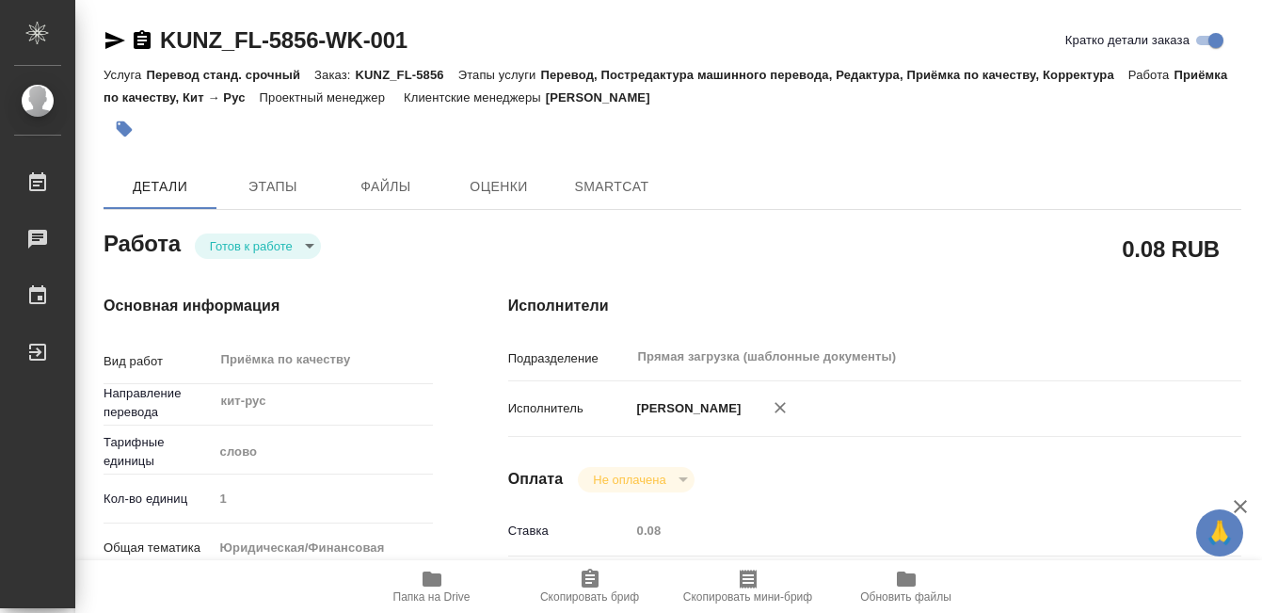
type textarea "x"
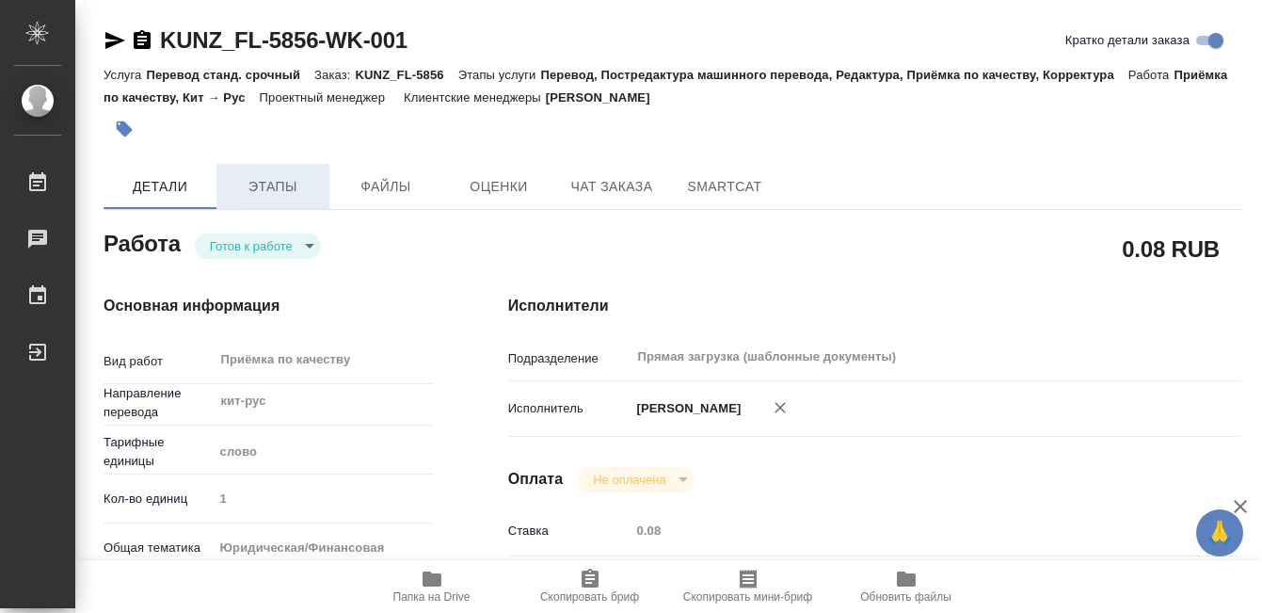
type textarea "x"
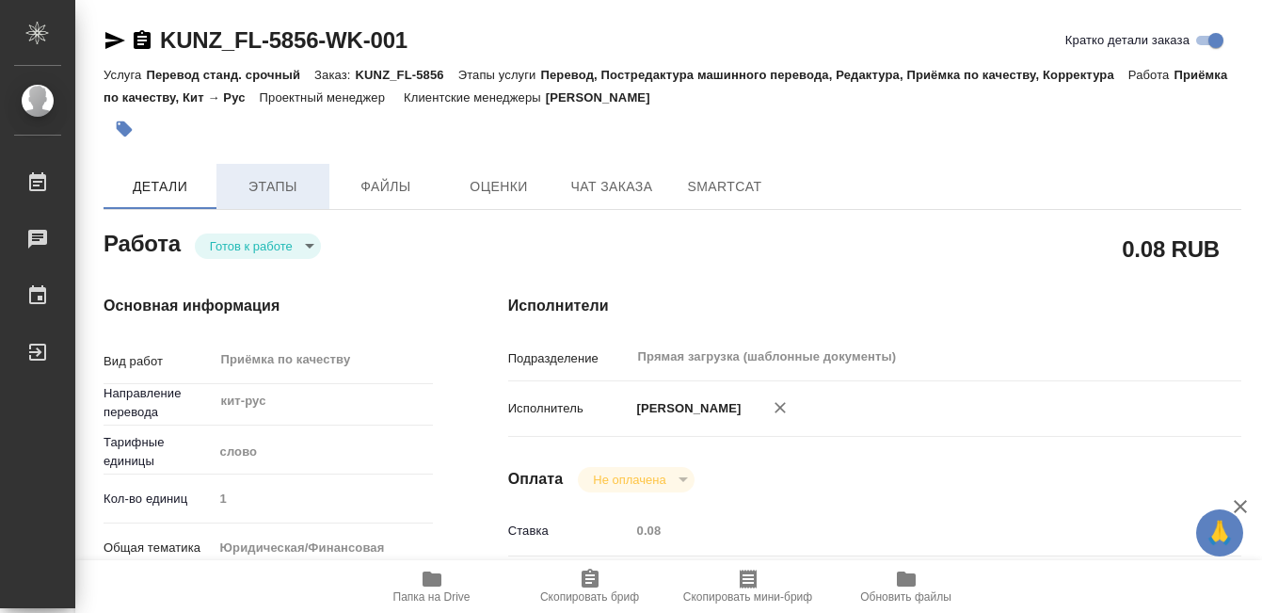
click at [279, 179] on span "Этапы" at bounding box center [273, 187] width 90 height 24
